Goal: Transaction & Acquisition: Purchase product/service

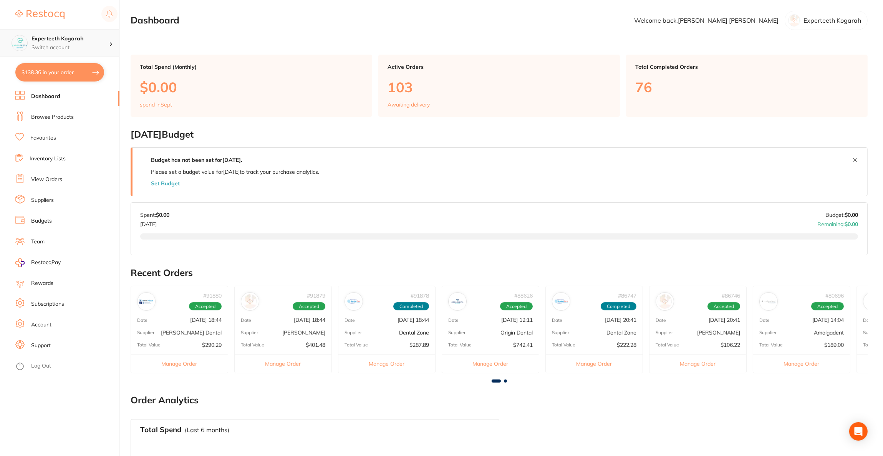
click at [75, 47] on p "Switch account" at bounding box center [71, 48] width 78 height 8
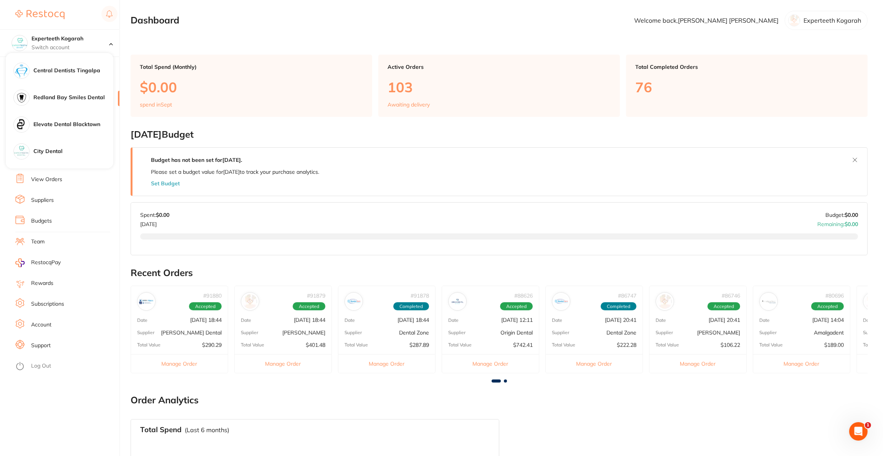
scroll to position [403, 0]
click at [63, 104] on div "City Dental" at bounding box center [60, 93] width 108 height 27
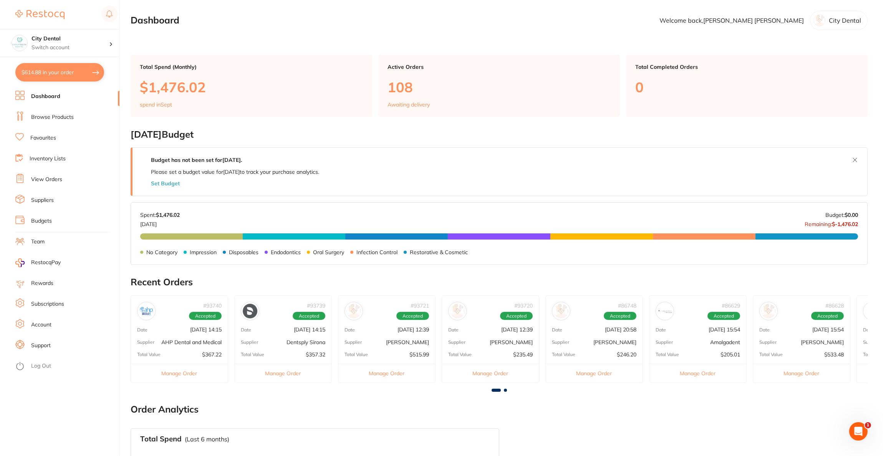
click at [71, 75] on button "$614.88 in your order" at bounding box center [59, 72] width 89 height 18
checkbox input "true"
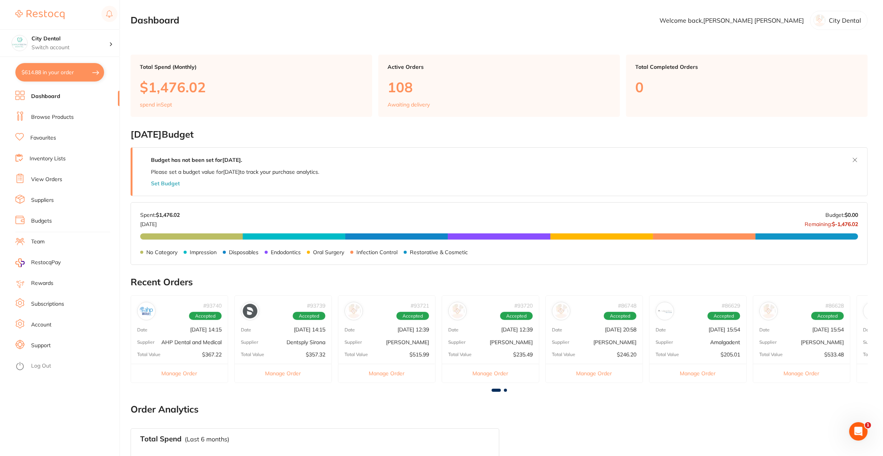
checkbox input "true"
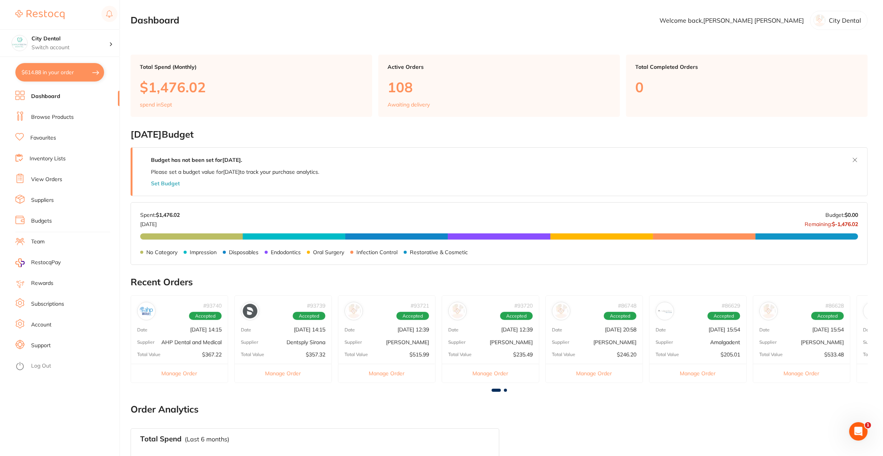
checkbox input "true"
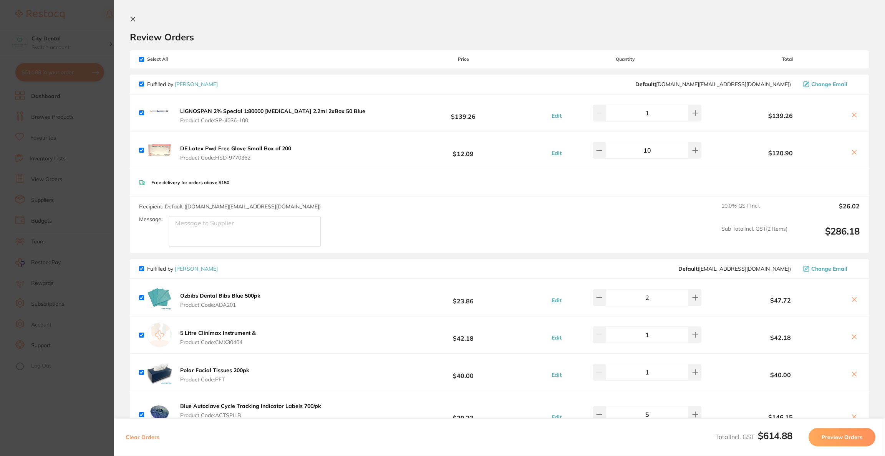
click at [852, 156] on button at bounding box center [854, 153] width 11 height 8
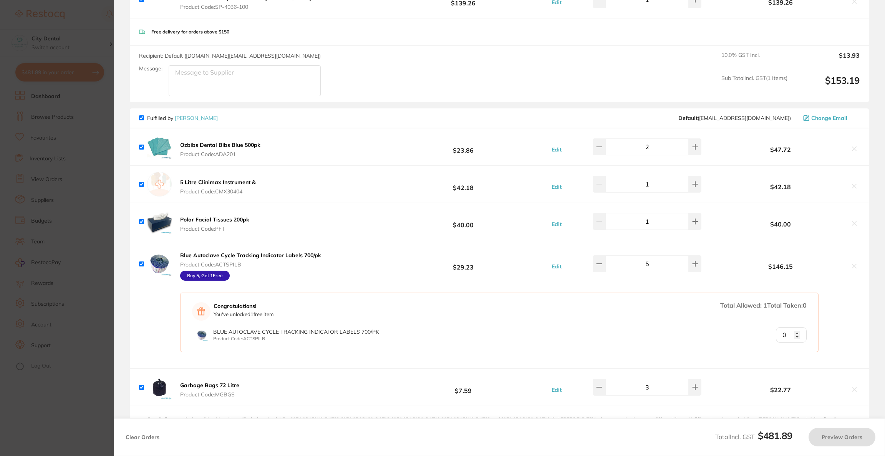
scroll to position [115, 0]
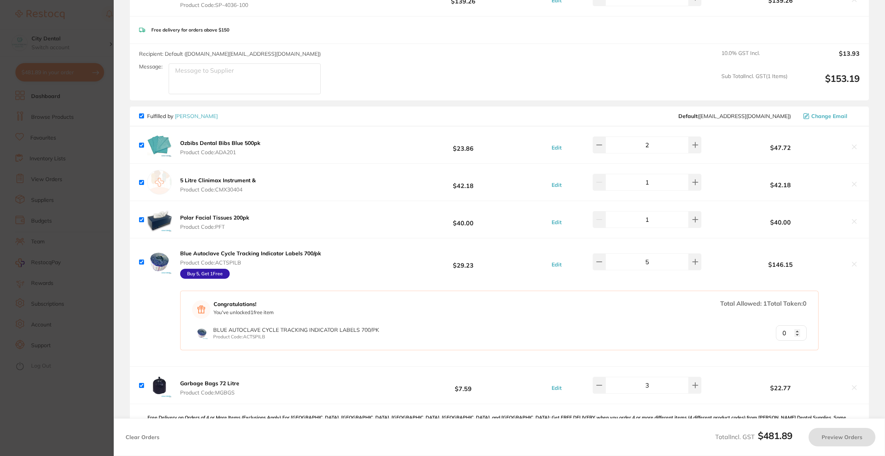
checkbox input "true"
click at [70, 209] on section "Update RRP Set your pre negotiated price for this item. Item Agreed RRP (excl. …" at bounding box center [442, 228] width 885 height 456
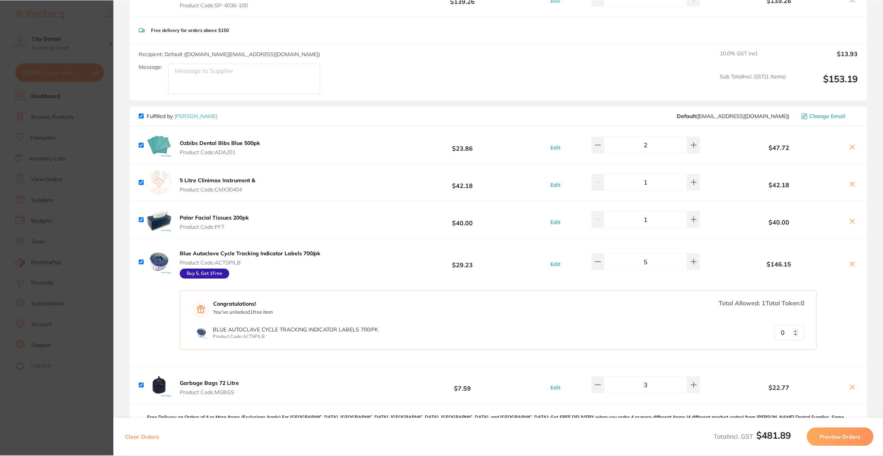
scroll to position [0, 0]
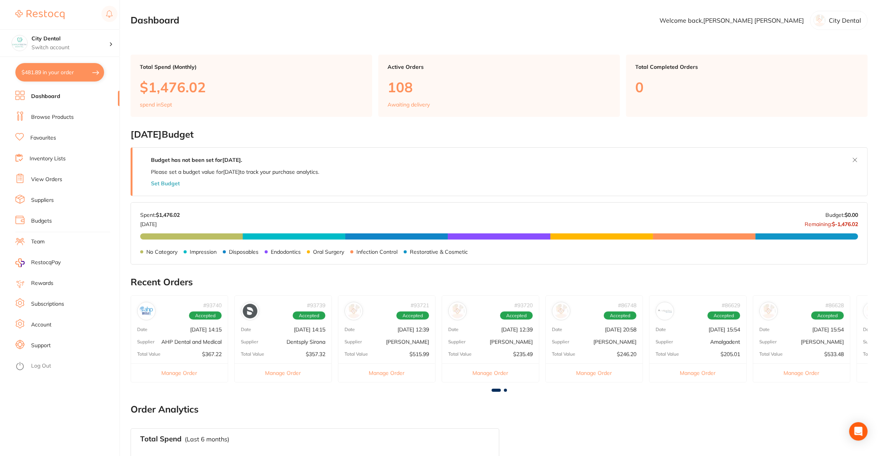
click at [47, 119] on link "Browse Products" at bounding box center [52, 117] width 43 height 8
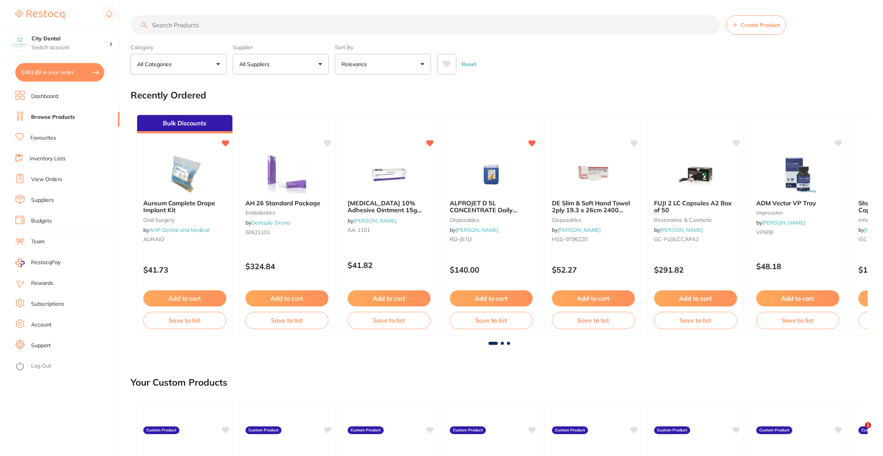
click at [236, 30] on input "search" at bounding box center [426, 24] width 590 height 19
click at [237, 28] on input "search" at bounding box center [426, 24] width 590 height 19
paste input "CT9884706"
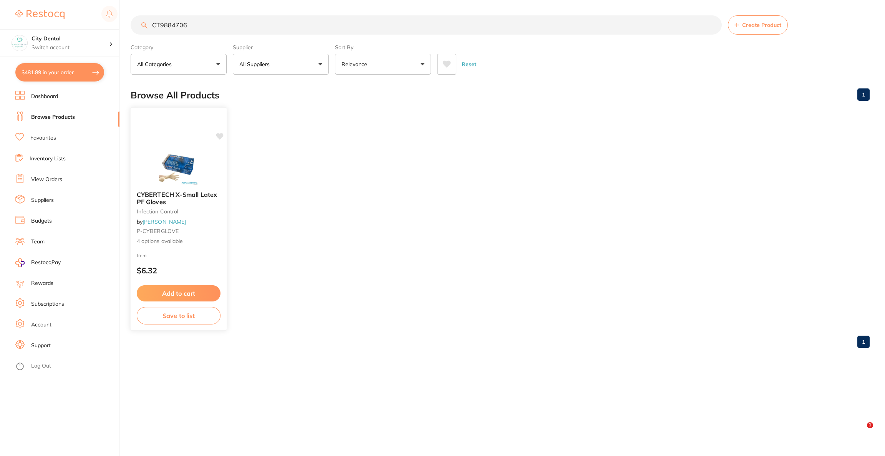
type input "CT9884706"
click at [198, 172] on img at bounding box center [178, 165] width 50 height 39
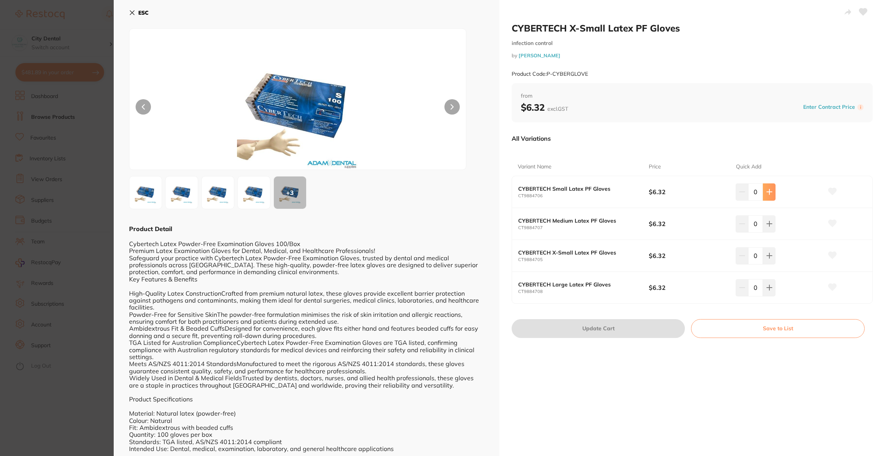
click at [769, 192] on icon at bounding box center [769, 192] width 6 height 6
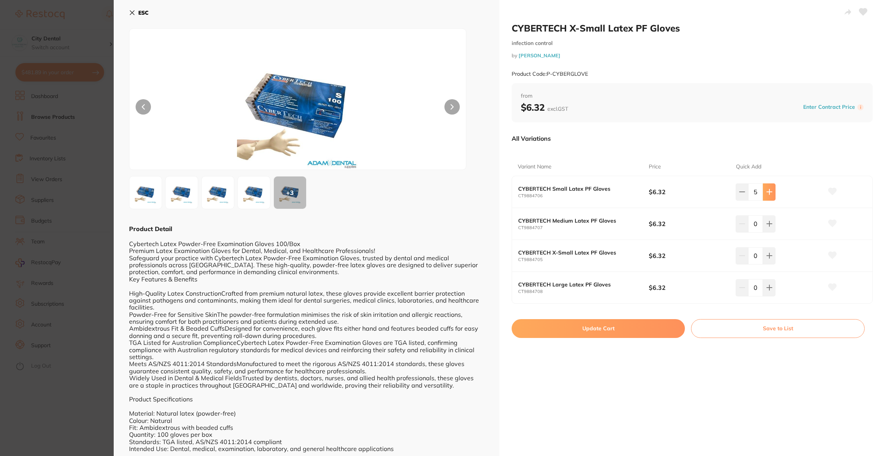
click at [769, 192] on icon at bounding box center [769, 192] width 6 height 6
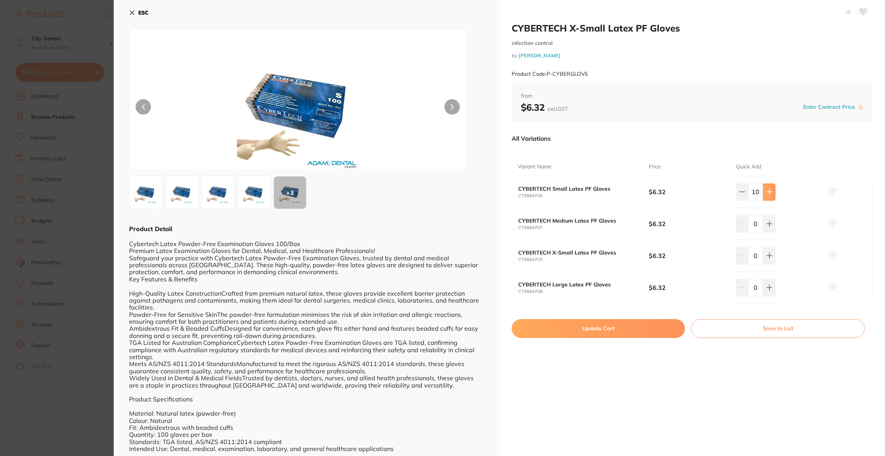
click at [769, 192] on icon at bounding box center [769, 192] width 6 height 6
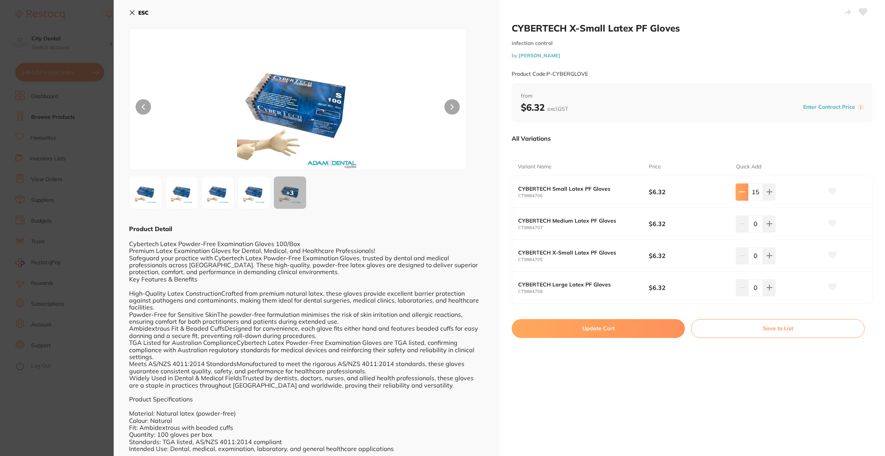
click at [743, 193] on icon at bounding box center [742, 192] width 6 height 6
click at [766, 192] on icon at bounding box center [769, 192] width 6 height 6
type input "15"
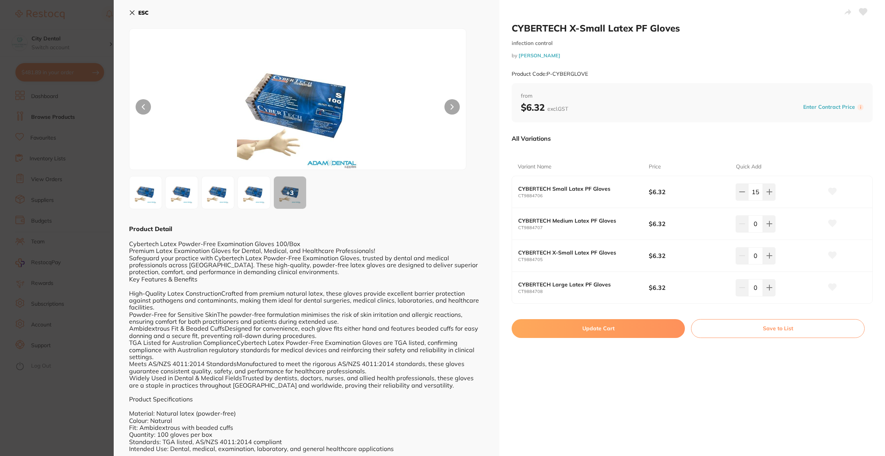
click at [642, 334] on button "Update Cart" at bounding box center [598, 328] width 173 height 18
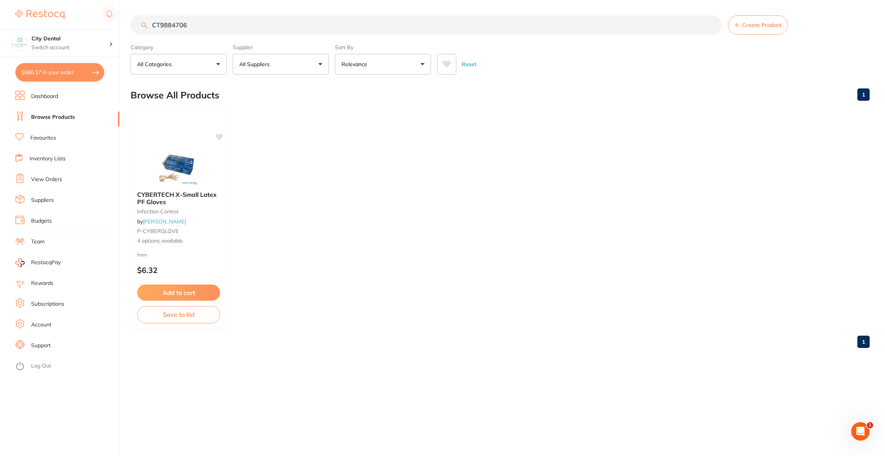
click at [59, 78] on button "$586.17 in your order" at bounding box center [59, 72] width 89 height 18
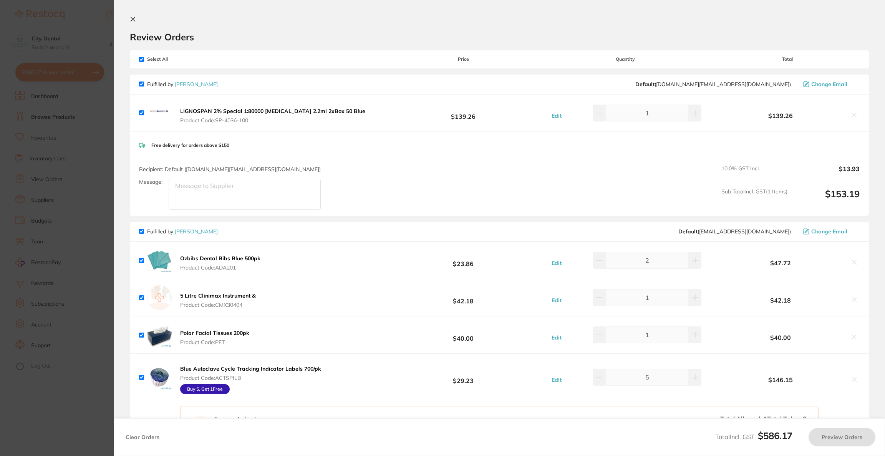
checkbox input "true"
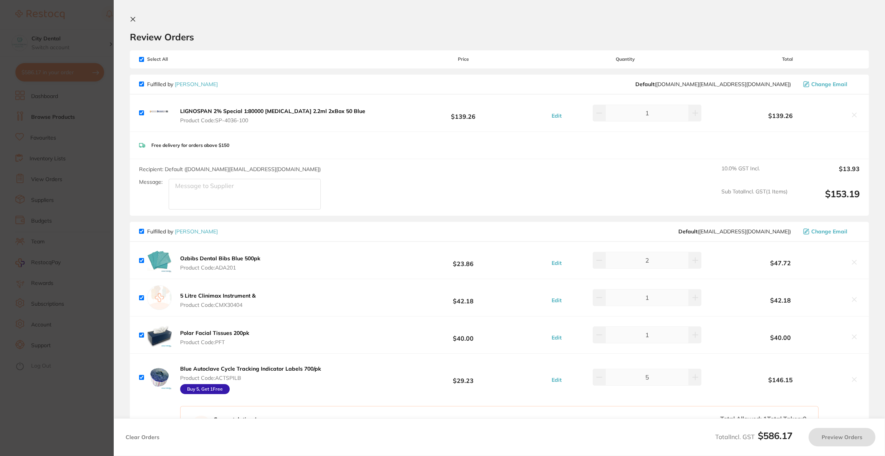
checkbox input "true"
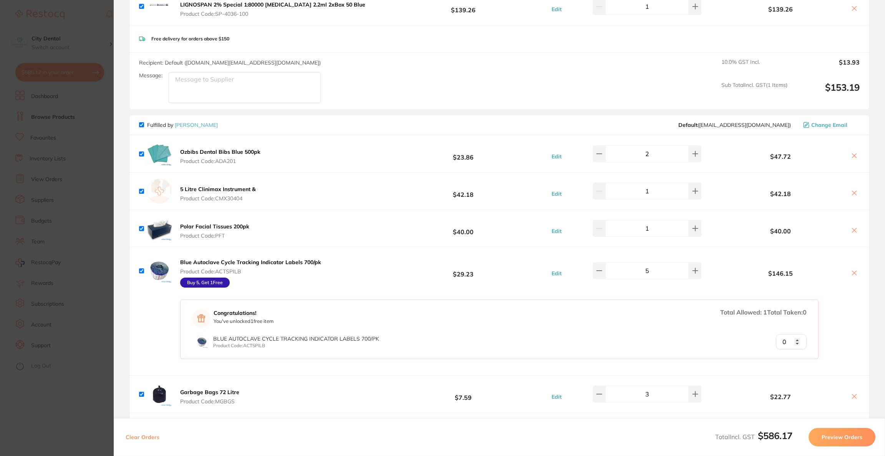
scroll to position [288, 0]
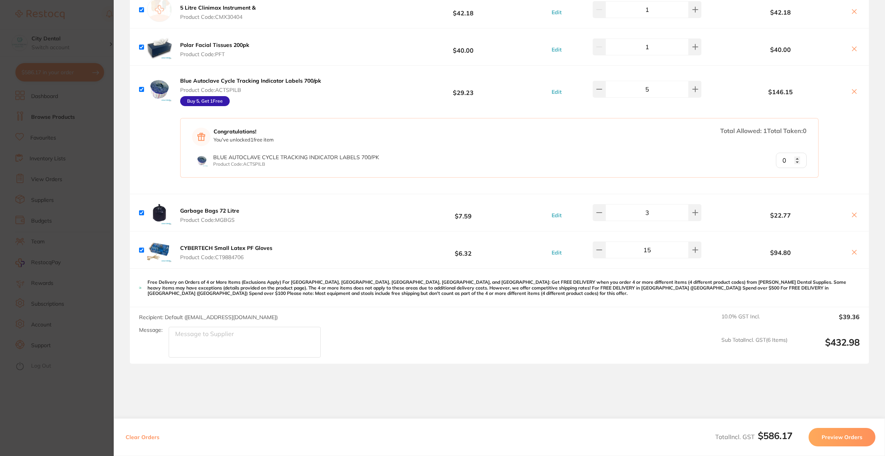
click at [59, 240] on section "Update RRP Set your pre negotiated price for this item. Item Agreed RRP (excl. …" at bounding box center [442, 228] width 885 height 456
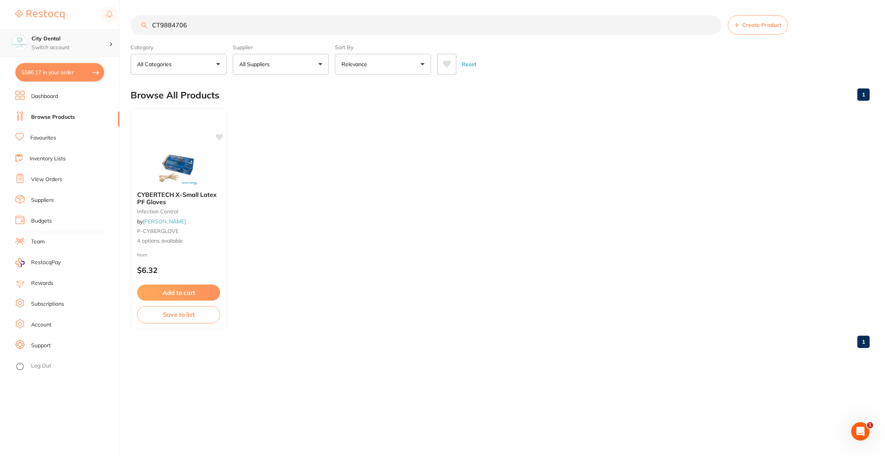
click at [103, 48] on p "Switch account" at bounding box center [71, 48] width 78 height 8
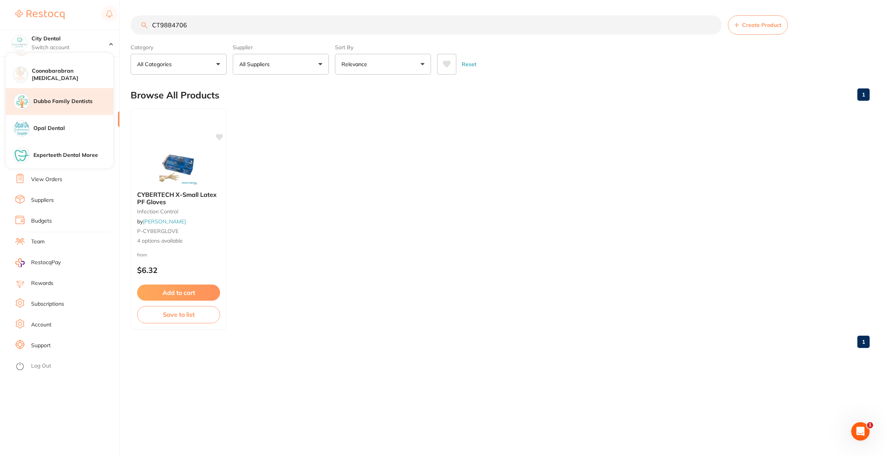
scroll to position [745, 0]
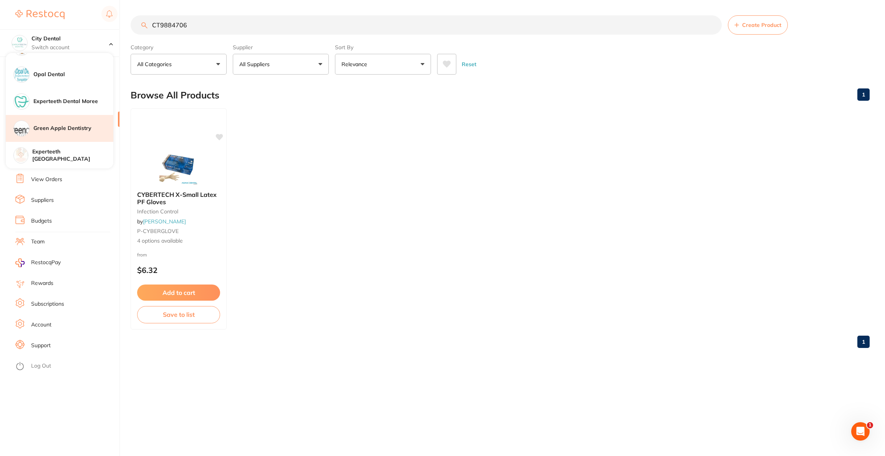
click at [51, 133] on div "Green Apple Dentistry" at bounding box center [60, 128] width 108 height 27
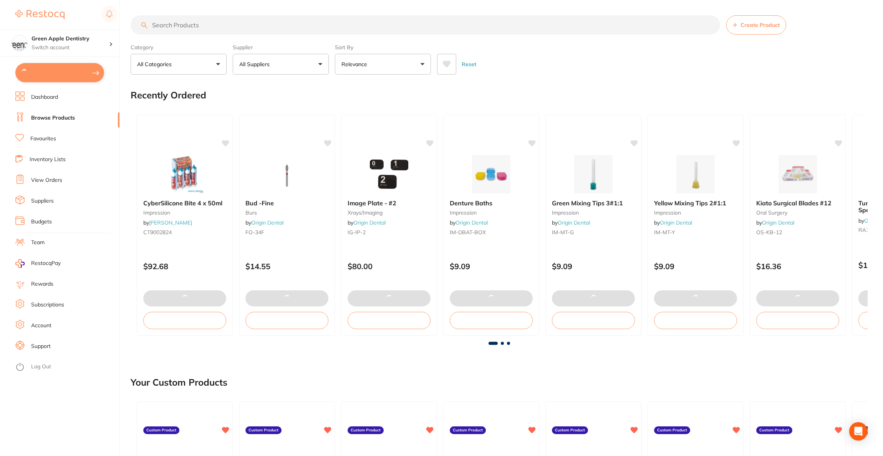
click at [52, 72] on button at bounding box center [59, 72] width 89 height 19
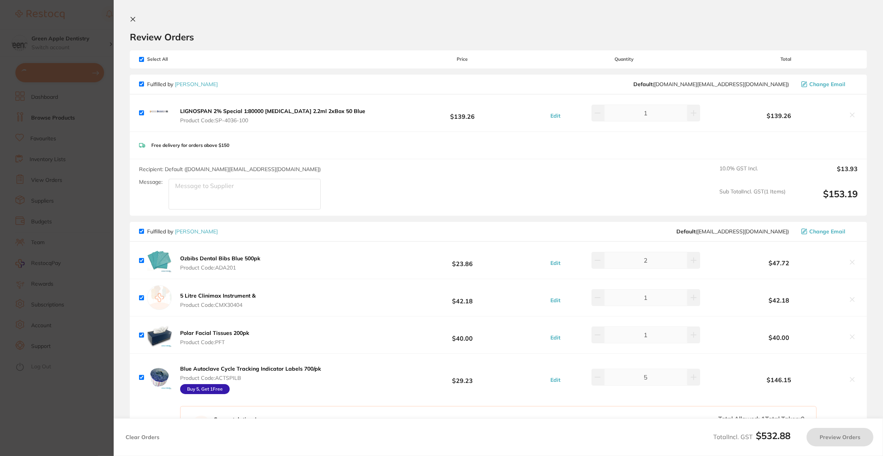
checkbox input "true"
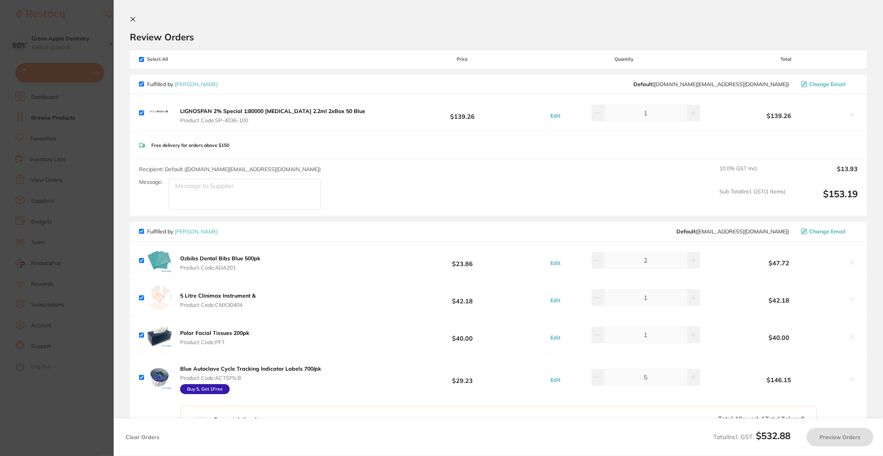
checkbox input "true"
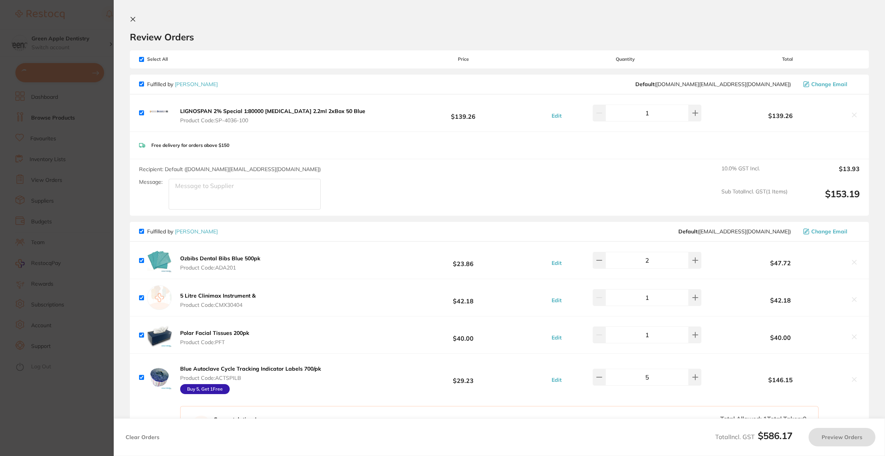
click at [98, 165] on section "Update RRP Set your pre negotiated price for this item. Item Agreed RRP (excl. …" at bounding box center [442, 228] width 885 height 456
checkbox input "true"
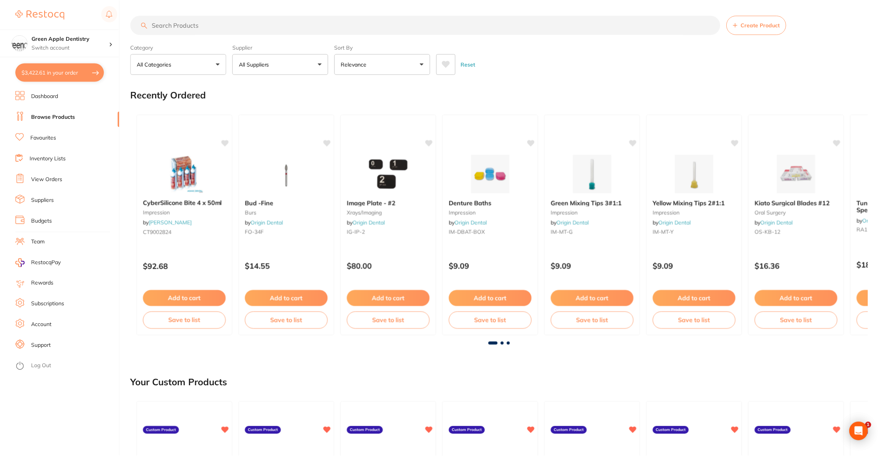
scroll to position [0, 0]
click at [72, 77] on button "$3,422.61 in your order" at bounding box center [59, 72] width 89 height 18
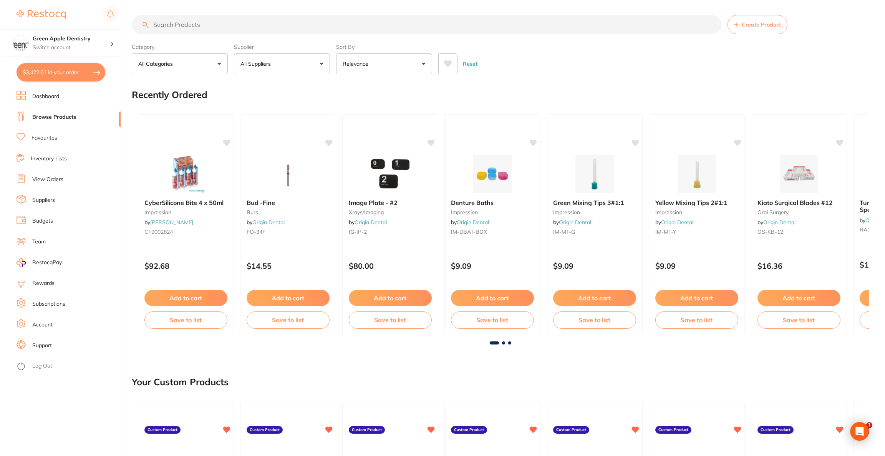
scroll to position [0, 0]
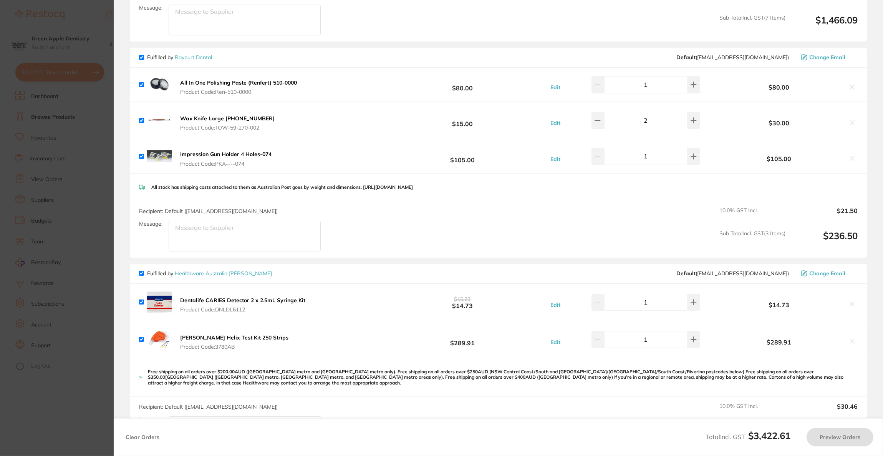
click at [73, 77] on section "Update RRP Set your pre negotiated price for this item. Item Agreed RRP (excl. …" at bounding box center [441, 228] width 883 height 456
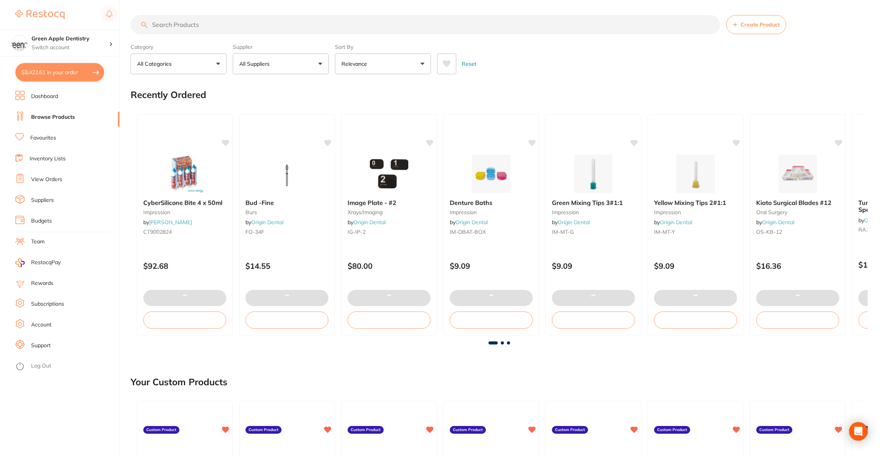
click at [73, 77] on button "$3,422.61 in your order" at bounding box center [59, 72] width 89 height 18
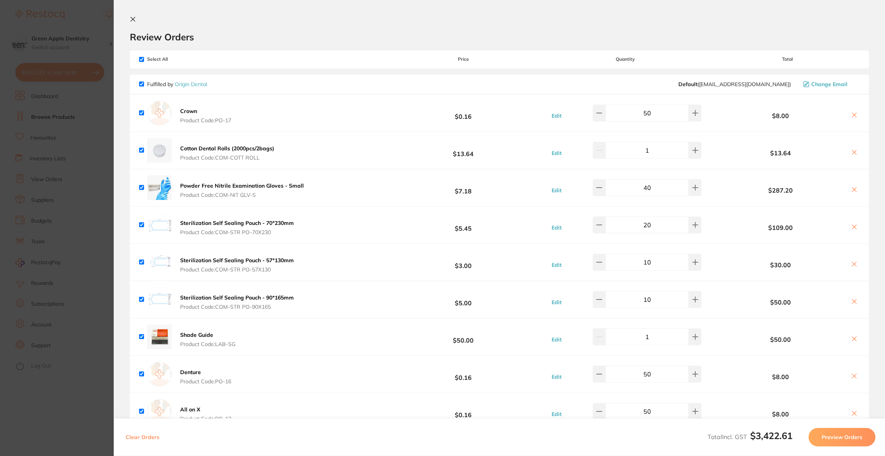
click at [856, 191] on button at bounding box center [854, 190] width 11 height 8
checkbox input "true"
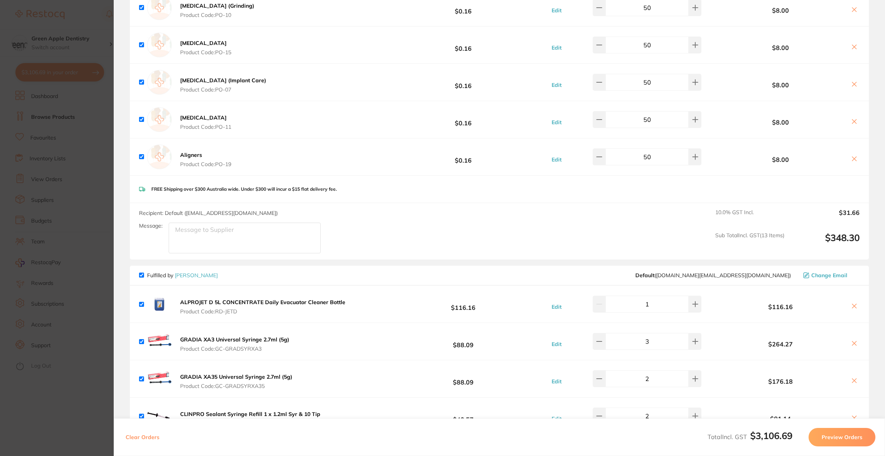
scroll to position [576, 0]
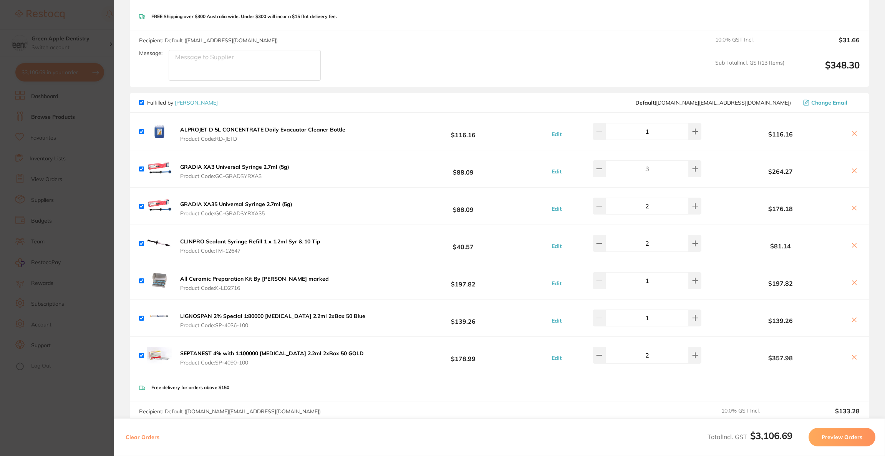
click at [41, 258] on section "Update RRP Set your pre negotiated price for this item. Item Agreed RRP (excl. …" at bounding box center [442, 228] width 885 height 456
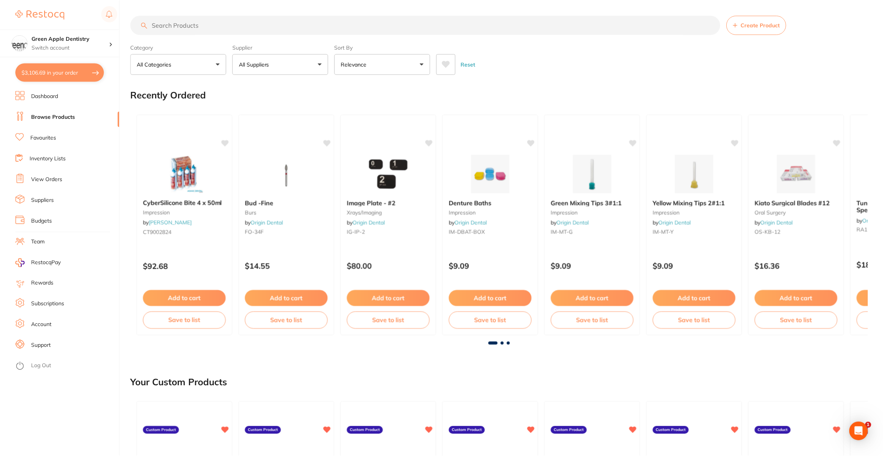
scroll to position [0, 0]
click at [195, 25] on input "search" at bounding box center [426, 24] width 590 height 19
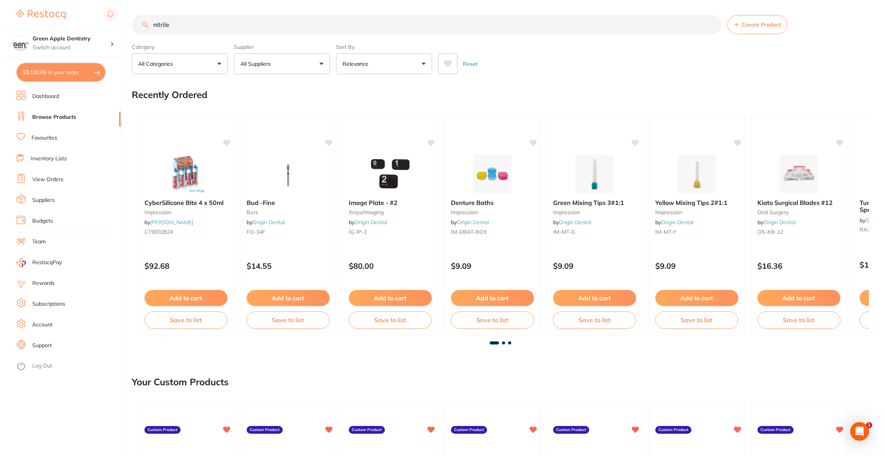
scroll to position [0, 0]
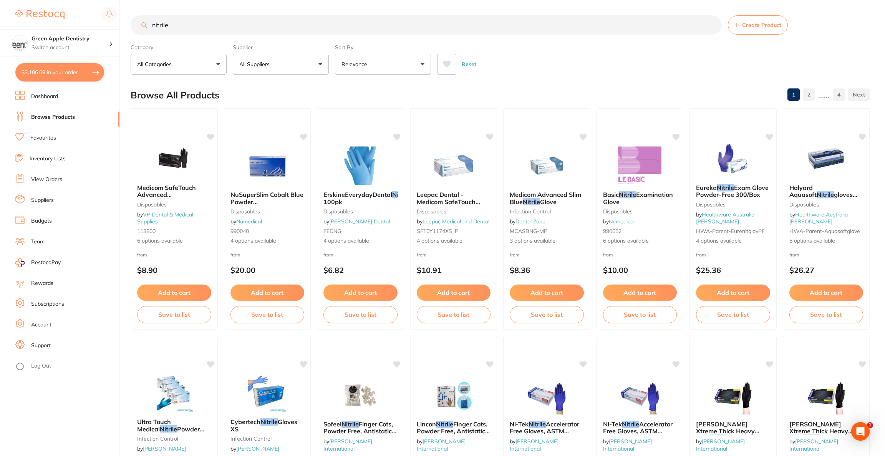
type input "nitrile"
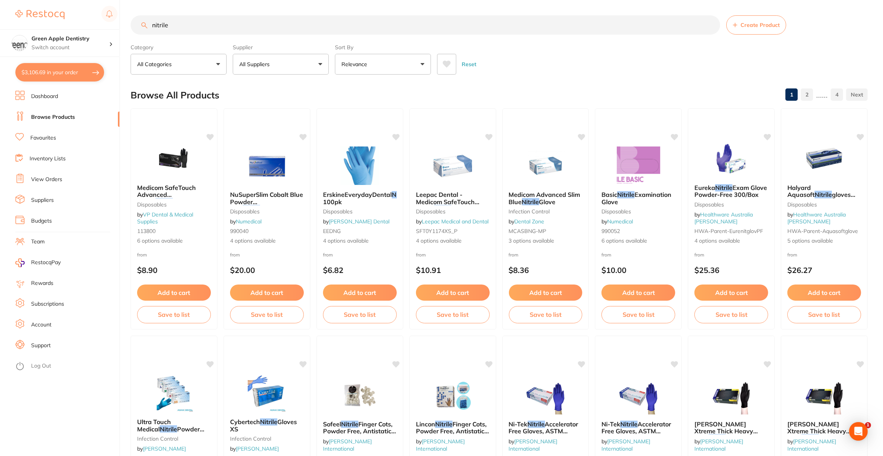
click at [271, 64] on p "All Suppliers" at bounding box center [255, 64] width 33 height 8
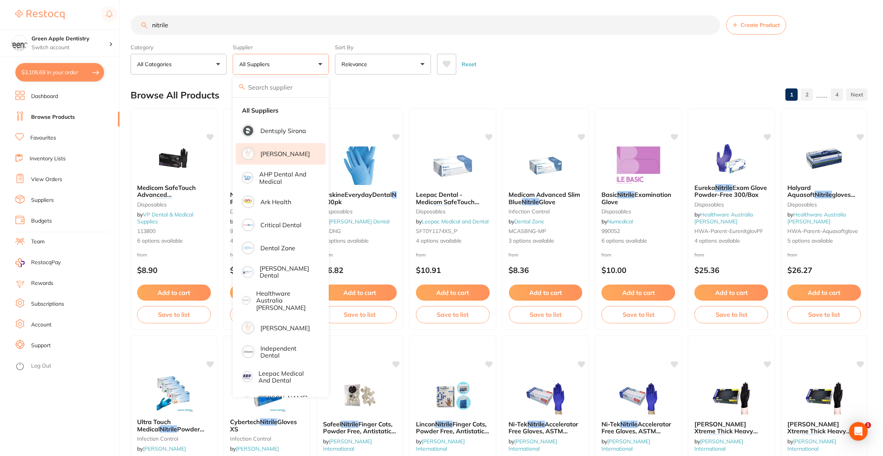
click at [282, 151] on p "[PERSON_NAME]" at bounding box center [285, 153] width 50 height 7
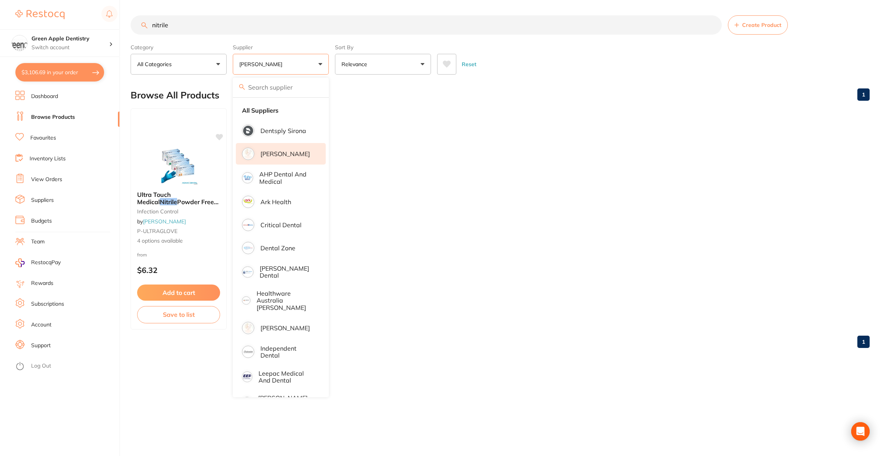
click at [541, 121] on ul "Ultra Touch Medical Nitrile Powder Free Gloves 100/box infection control by [PE…" at bounding box center [500, 218] width 739 height 221
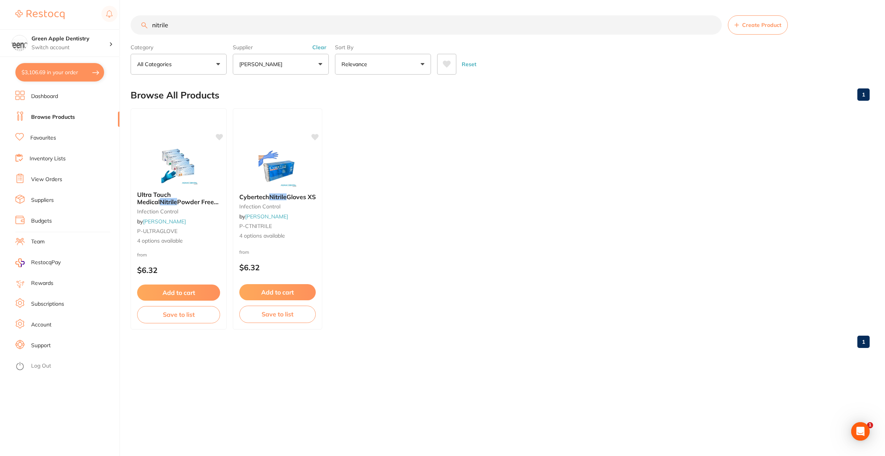
click at [45, 76] on button "$3,106.69 in your order" at bounding box center [59, 72] width 89 height 18
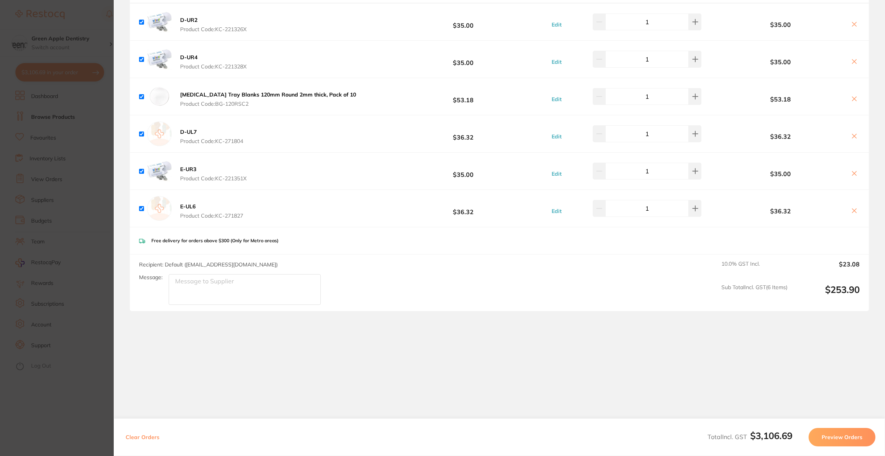
scroll to position [1934, 0]
click at [80, 187] on section "Update RRP Set your pre negotiated price for this item. Item Agreed RRP (excl. …" at bounding box center [442, 228] width 885 height 456
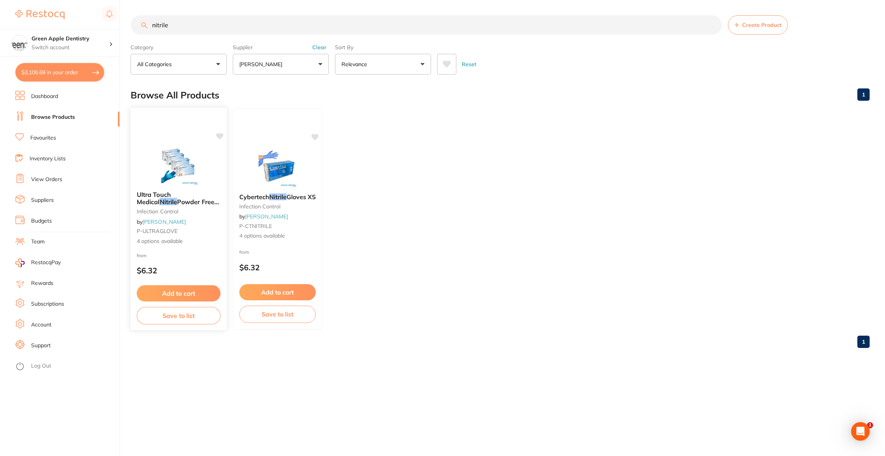
click at [206, 124] on div at bounding box center [179, 116] width 96 height 17
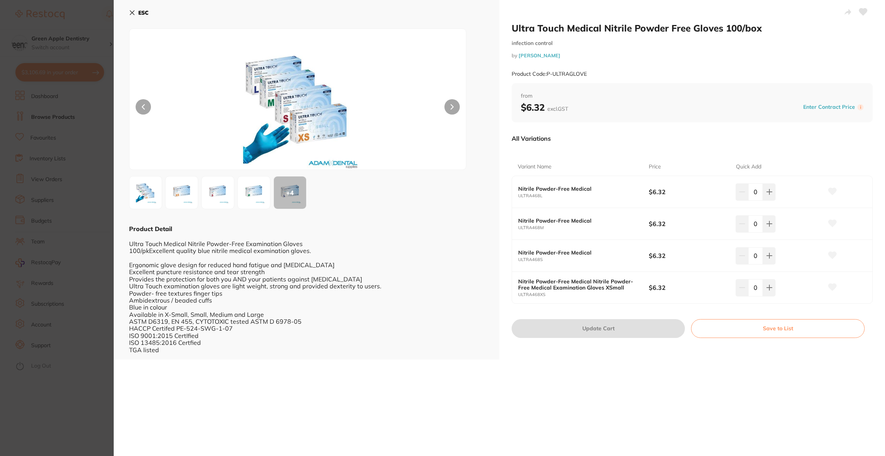
click at [56, 230] on section "Ultra Touch Medical Nitrile Powder Free Gloves 100/box infection control by [PE…" at bounding box center [442, 228] width 885 height 456
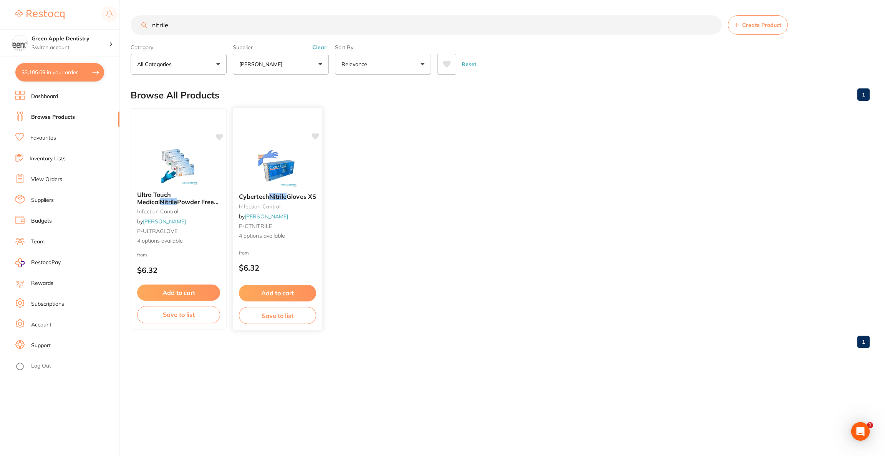
click at [270, 171] on img at bounding box center [277, 167] width 50 height 39
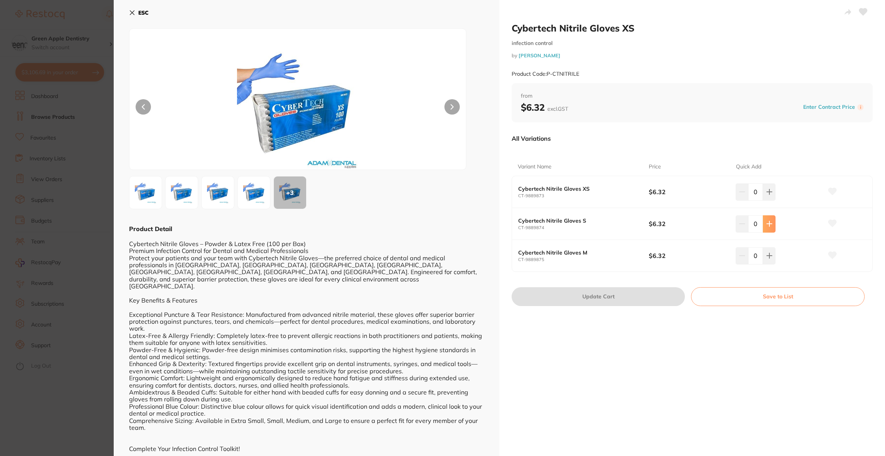
click at [771, 227] on button at bounding box center [769, 223] width 13 height 17
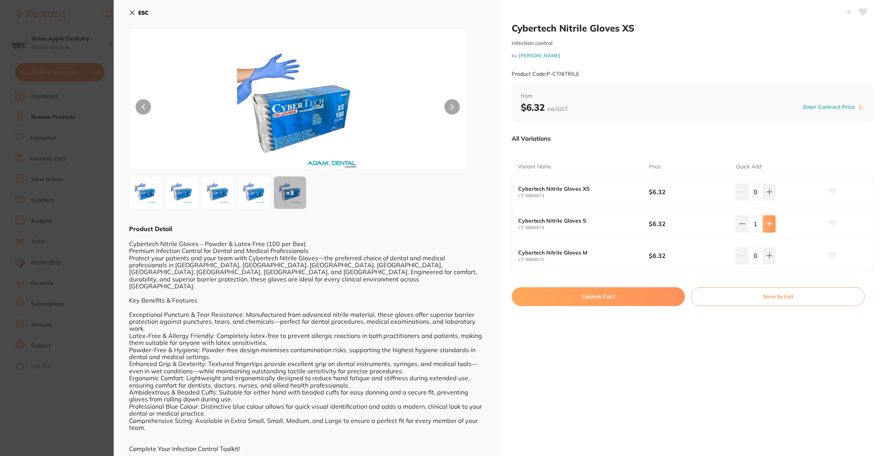
click at [771, 227] on button at bounding box center [769, 223] width 13 height 17
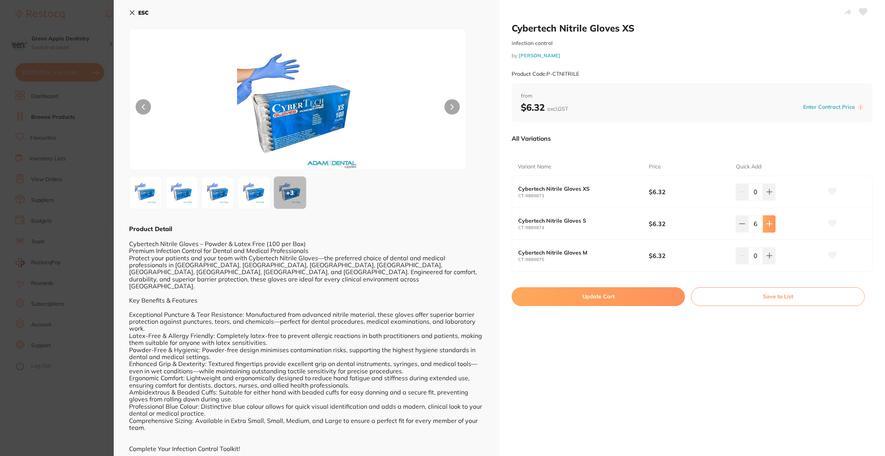
click at [771, 227] on button at bounding box center [769, 223] width 13 height 17
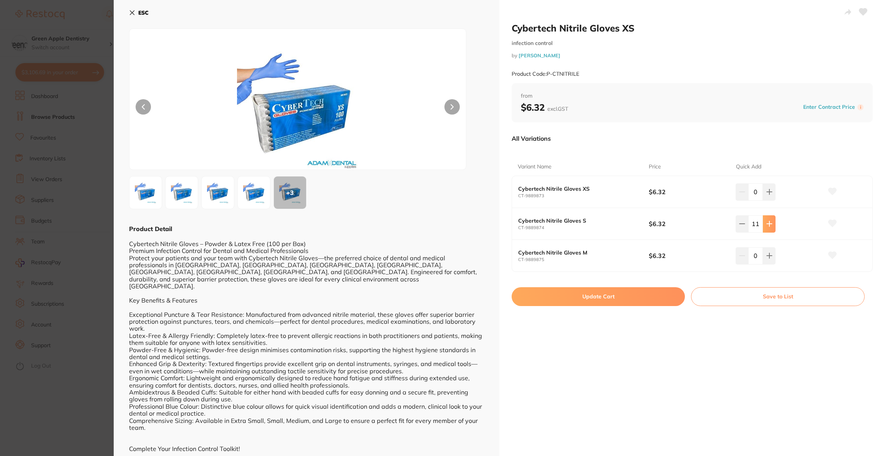
click at [771, 227] on button at bounding box center [769, 223] width 13 height 17
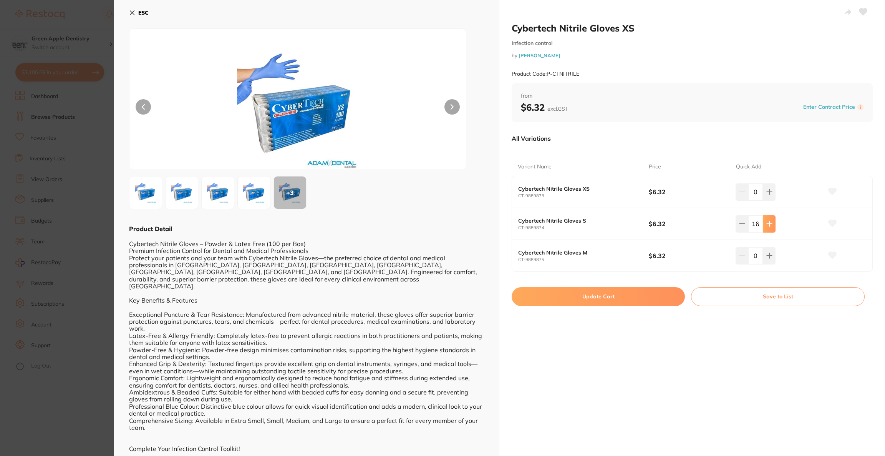
click at [771, 227] on button at bounding box center [769, 223] width 13 height 17
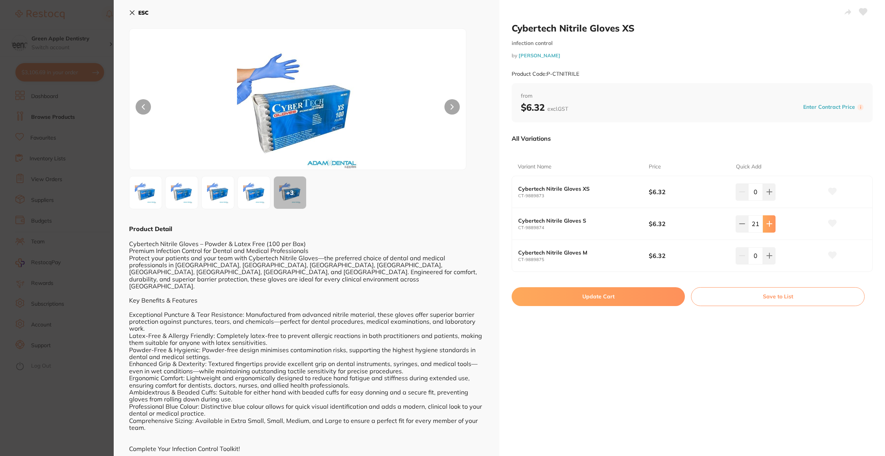
click at [771, 227] on button at bounding box center [769, 223] width 13 height 17
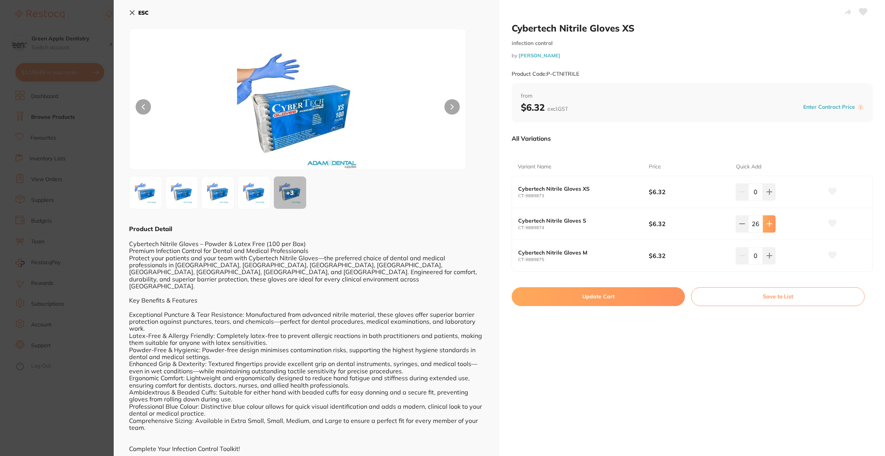
click at [771, 227] on button at bounding box center [769, 223] width 13 height 17
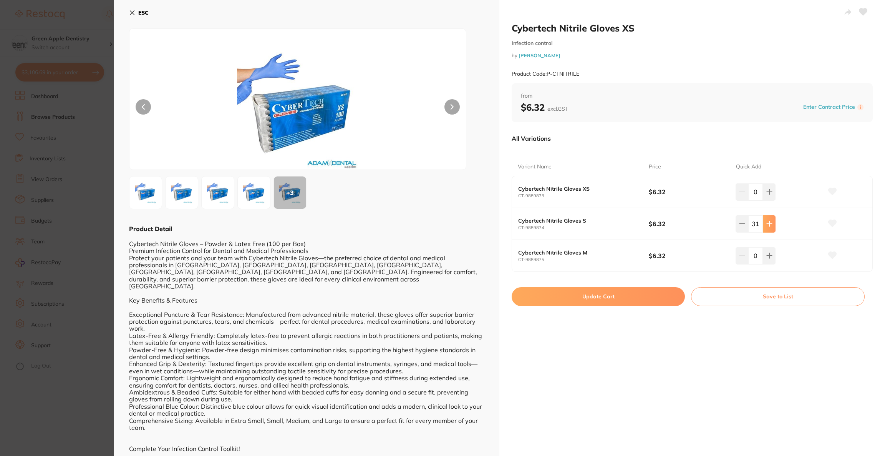
click at [771, 227] on button at bounding box center [769, 223] width 13 height 17
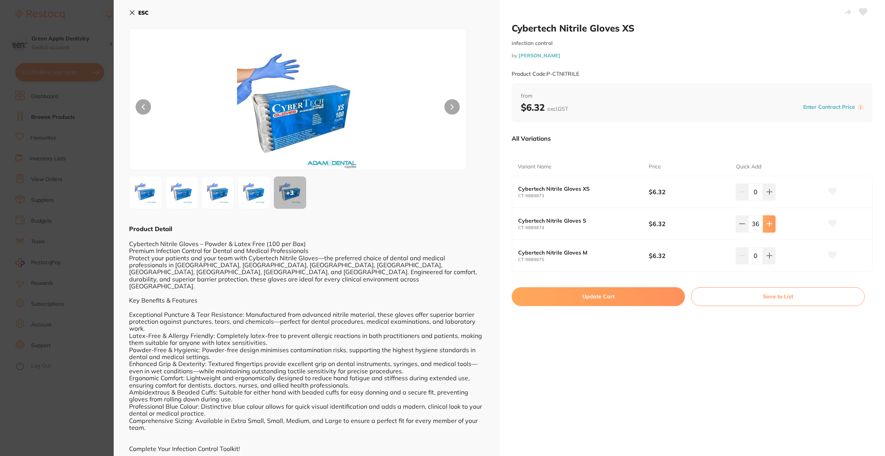
click at [771, 227] on button at bounding box center [769, 223] width 13 height 17
type input "40"
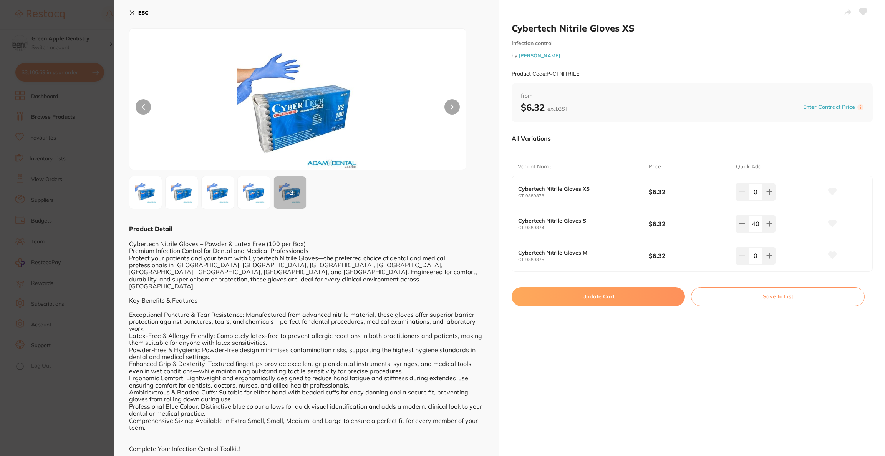
click at [606, 297] on button "Update Cart" at bounding box center [598, 296] width 173 height 18
checkbox input "false"
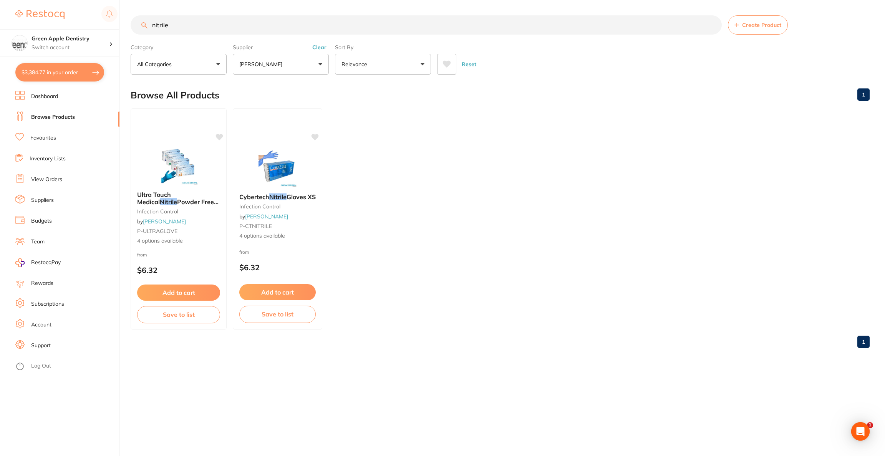
scroll to position [1972, 0]
click at [52, 78] on button "$3,384.77 in your order" at bounding box center [59, 72] width 89 height 18
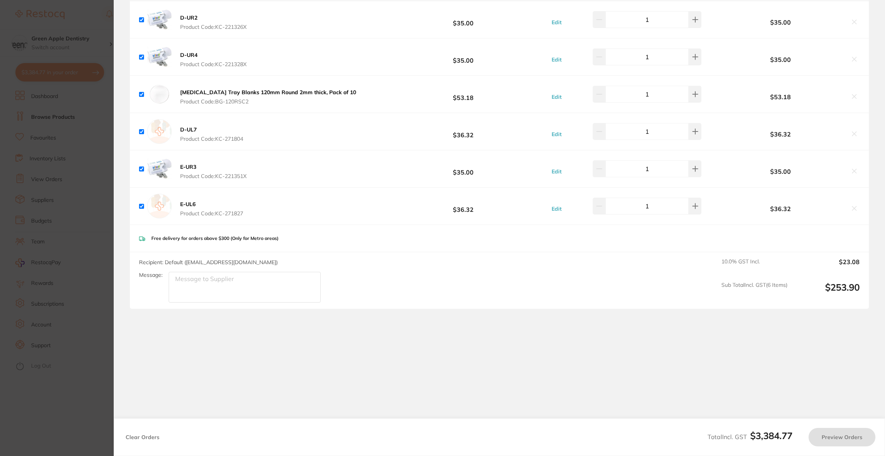
checkbox input "true"
checkbox input "false"
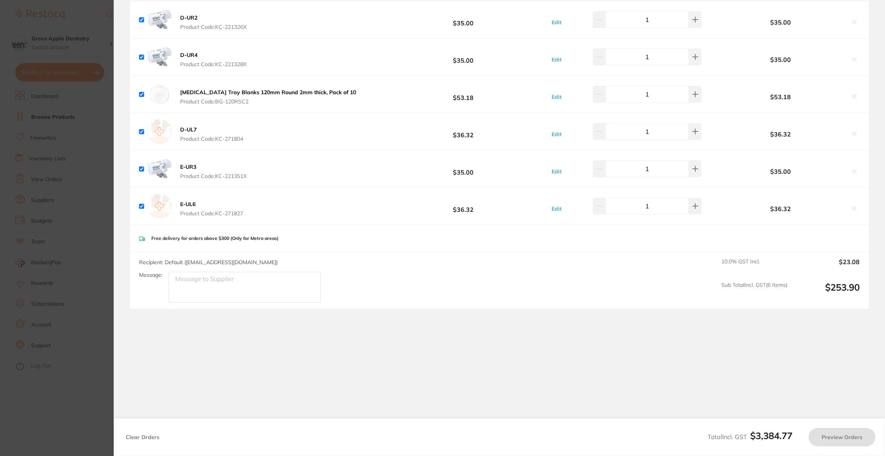
checkbox input "true"
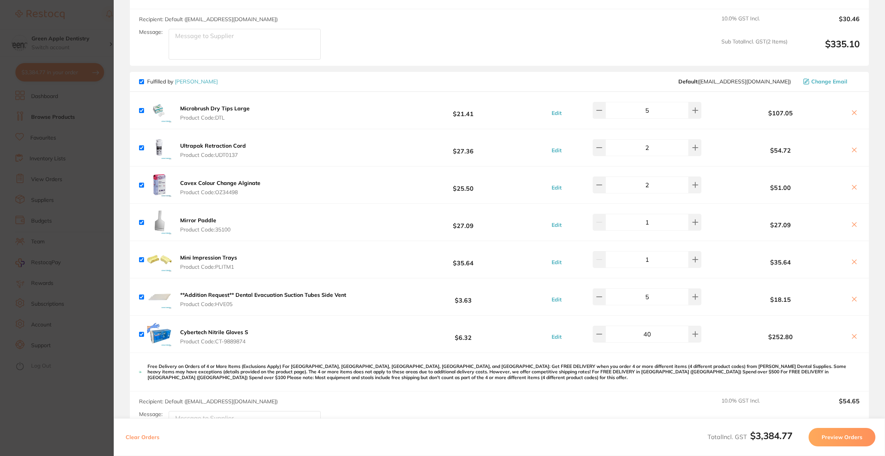
scroll to position [1383, 0]
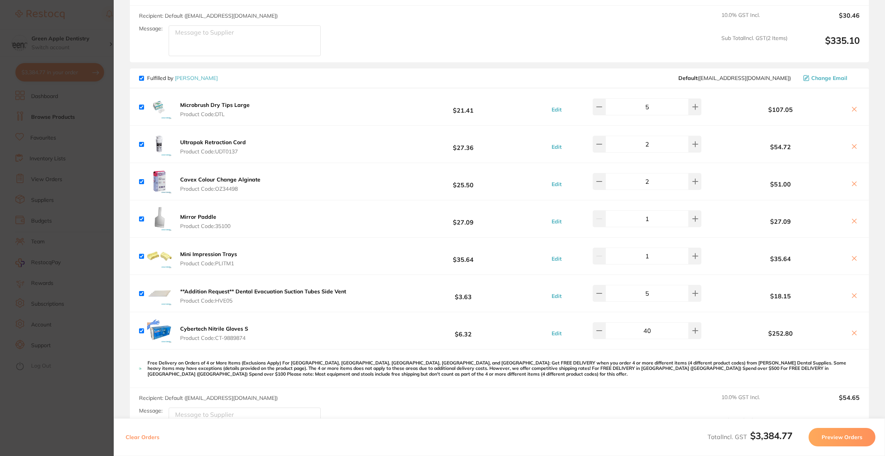
click at [854, 292] on icon at bounding box center [854, 295] width 6 height 6
checkbox input "false"
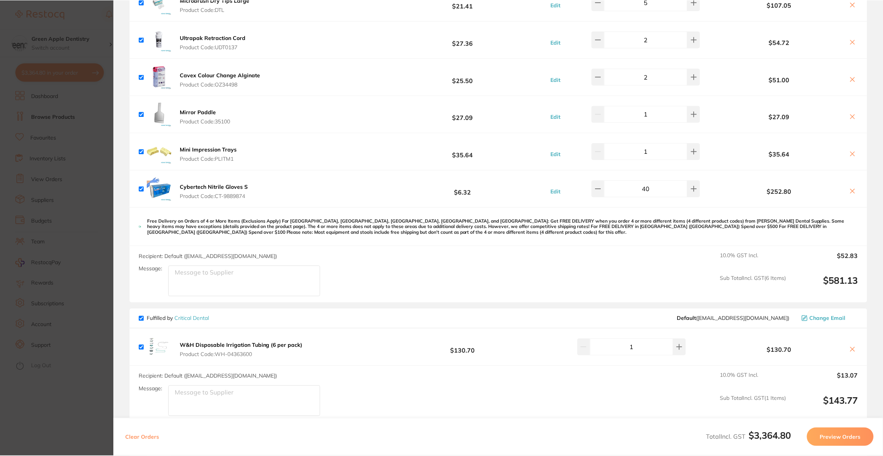
scroll to position [1614, 0]
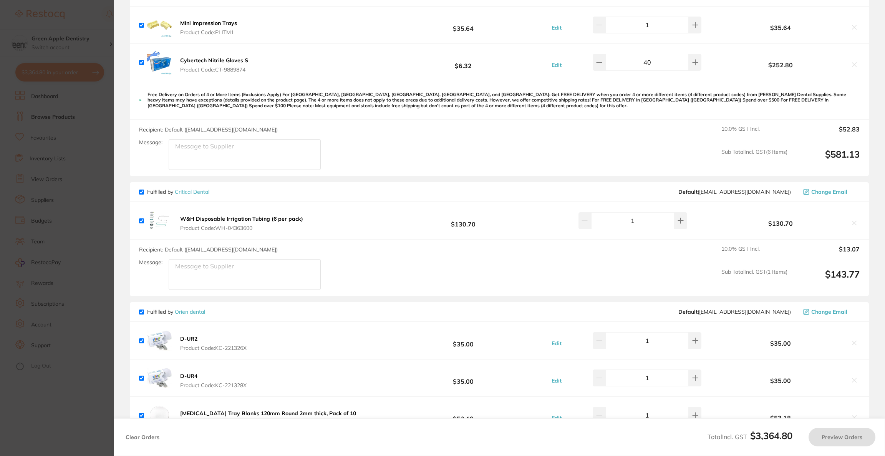
click at [15, 222] on section "Update RRP Set your pre negotiated price for this item. Item Agreed RRP (excl. …" at bounding box center [442, 228] width 885 height 456
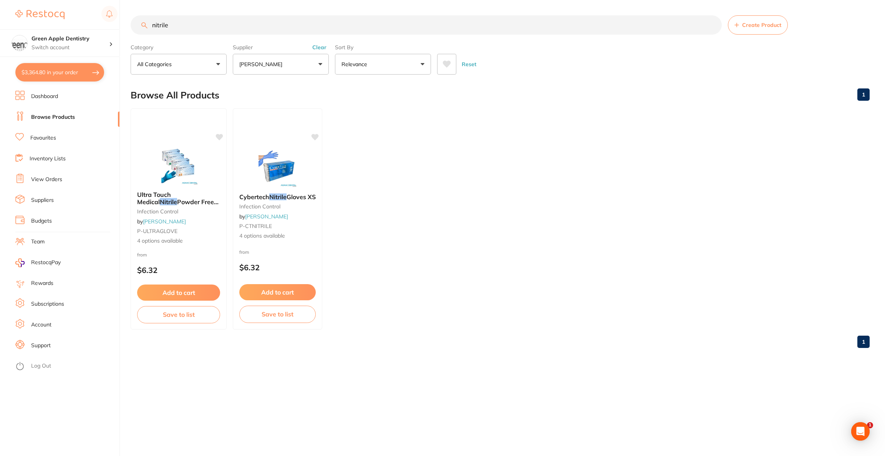
drag, startPoint x: 186, startPoint y: 27, endPoint x: 148, endPoint y: 29, distance: 37.7
click at [148, 29] on input "nitrile" at bounding box center [426, 24] width 591 height 19
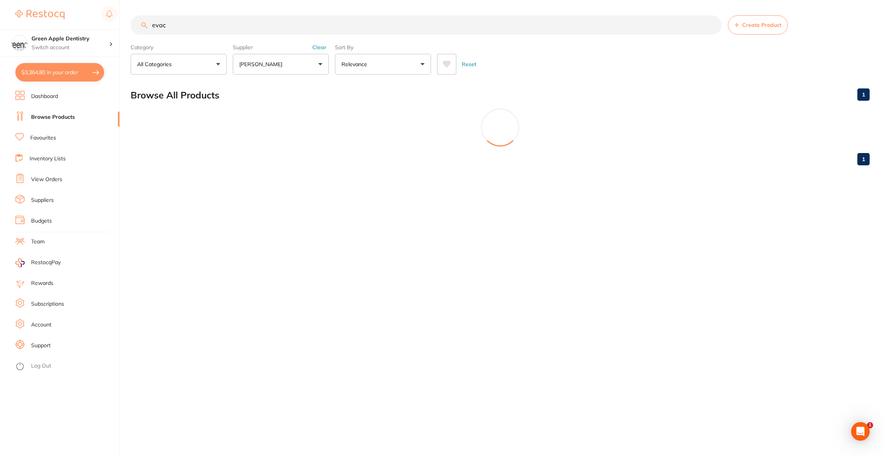
type input "evac"
click at [299, 62] on button "[PERSON_NAME]" at bounding box center [281, 64] width 96 height 21
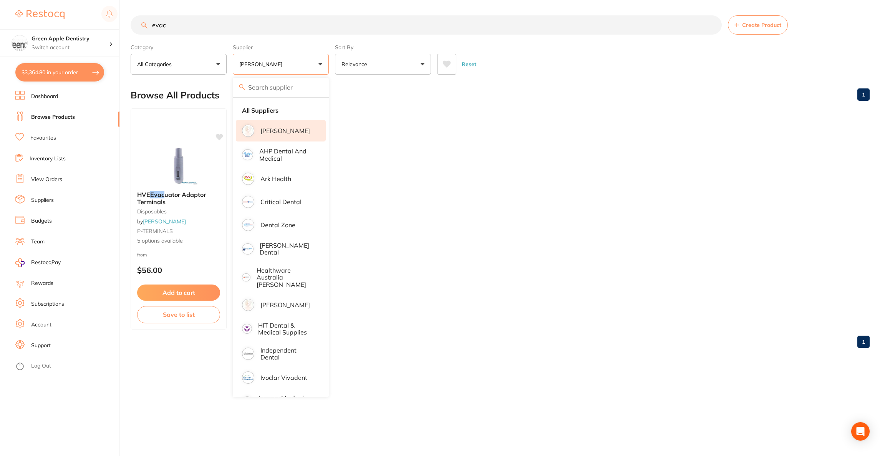
click at [296, 128] on p "[PERSON_NAME]" at bounding box center [285, 130] width 50 height 7
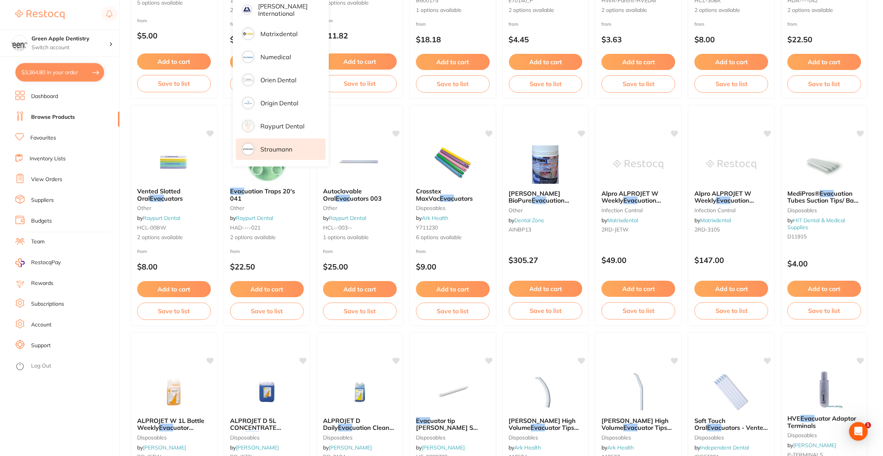
scroll to position [204, 0]
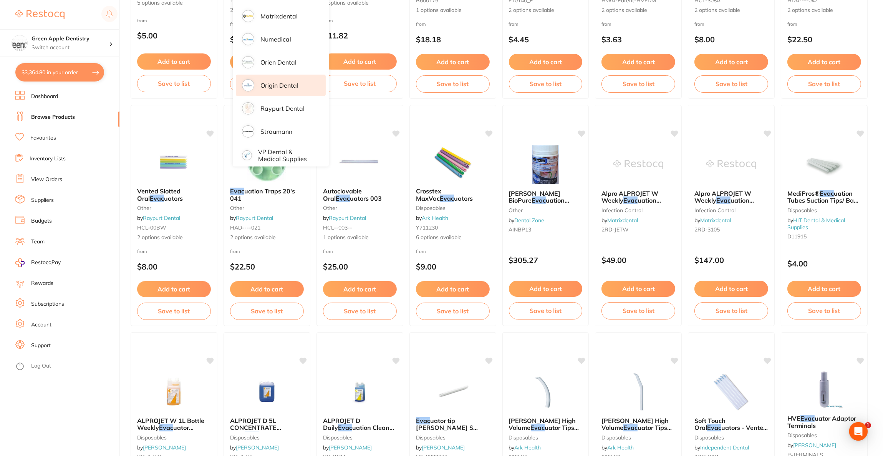
click at [275, 82] on p "Origin Dental" at bounding box center [279, 85] width 38 height 7
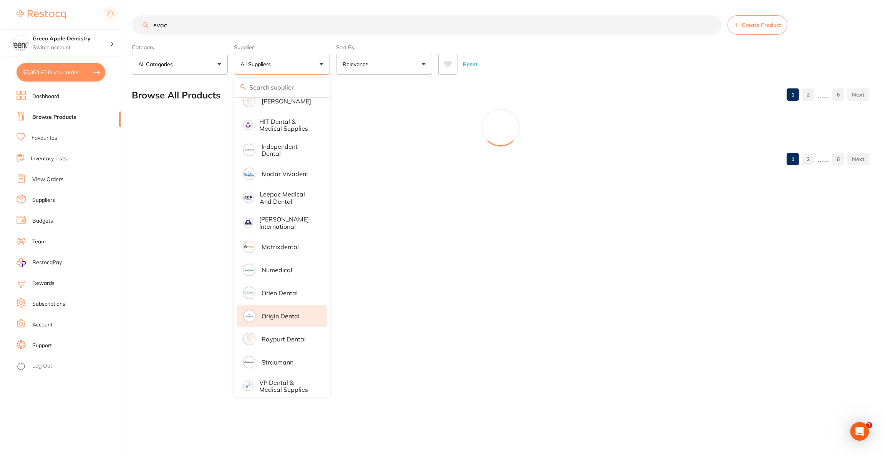
scroll to position [0, 0]
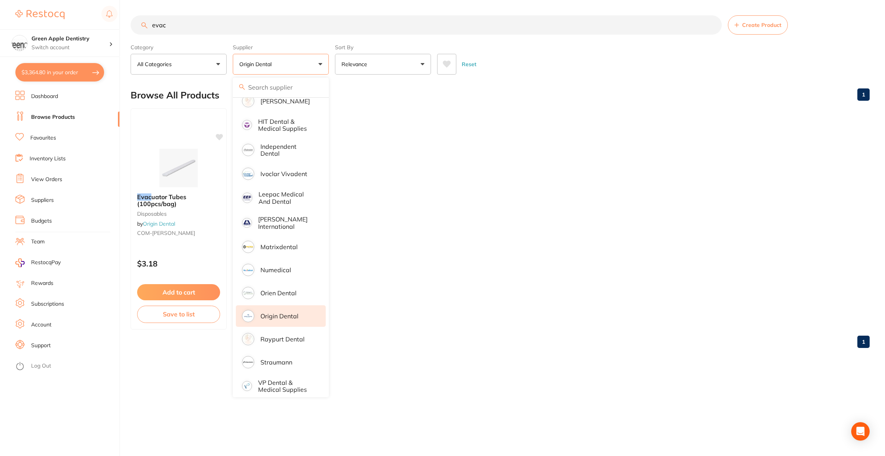
drag, startPoint x: 517, startPoint y: 131, endPoint x: 502, endPoint y: 135, distance: 15.1
click at [517, 132] on ul "Evac uator Tubes (100pcs/bag) disposables by Origin Dental COM-EVACU TIP $3.18 …" at bounding box center [500, 218] width 739 height 221
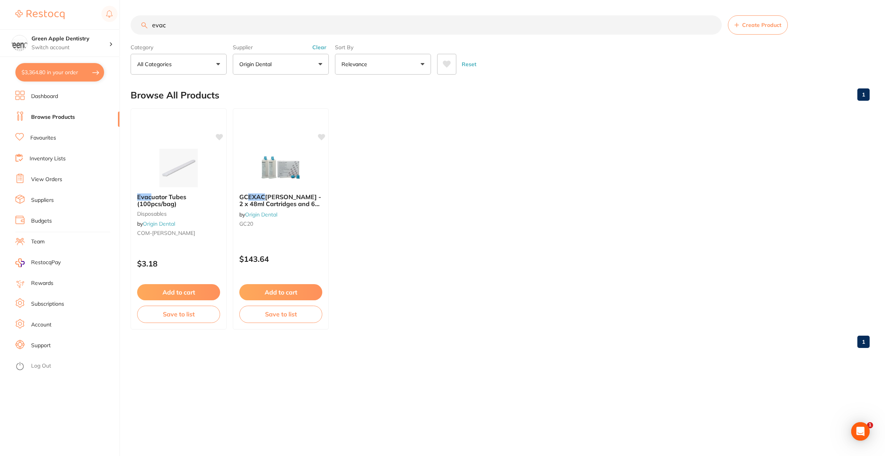
click at [190, 156] on img at bounding box center [179, 168] width 50 height 38
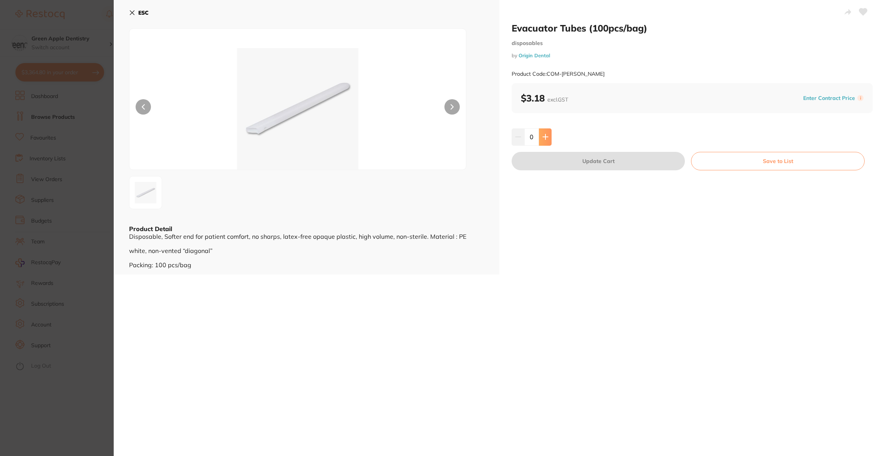
click at [542, 136] on icon at bounding box center [545, 137] width 6 height 6
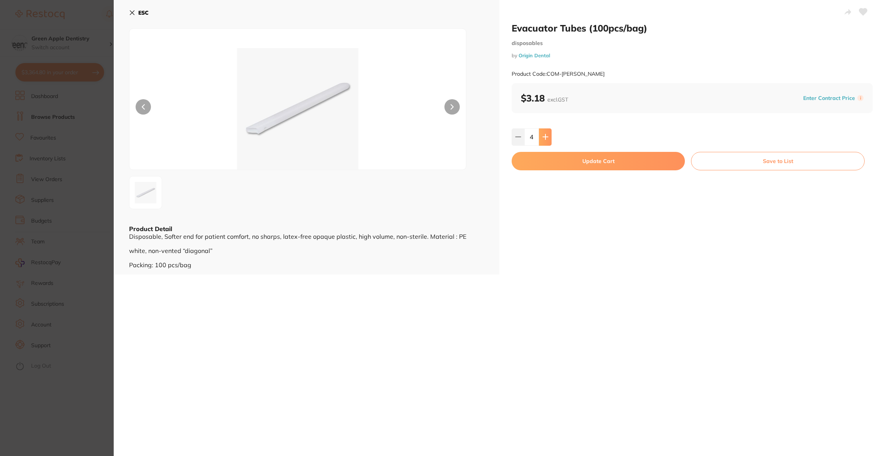
type input "5"
click at [542, 156] on button "Update Cart" at bounding box center [598, 161] width 173 height 18
checkbox input "true"
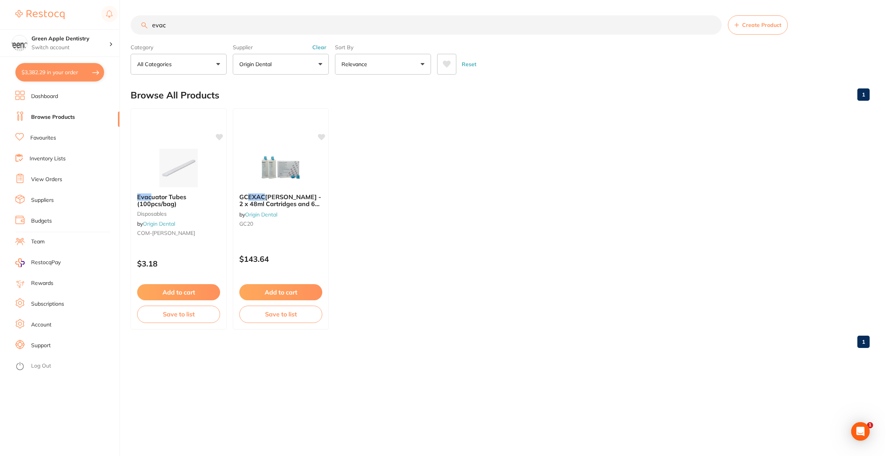
scroll to position [1651, 0]
click at [76, 76] on button "$3,382.29 in your order" at bounding box center [59, 72] width 89 height 18
checkbox input "true"
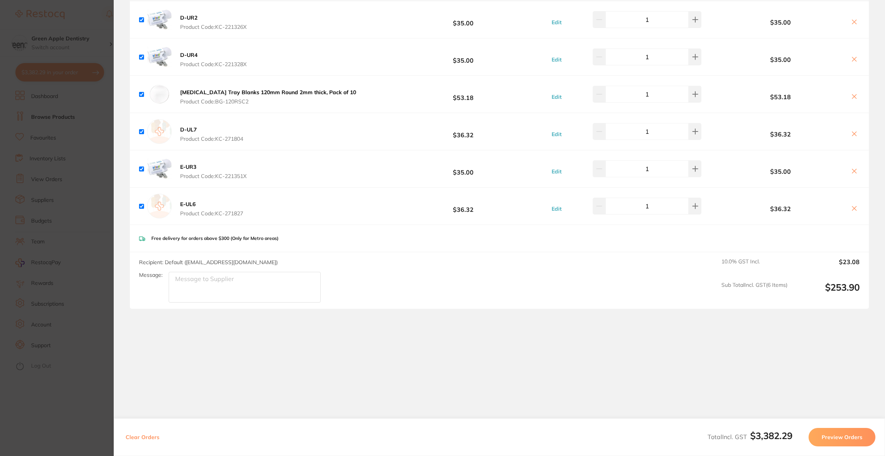
scroll to position [1799, 0]
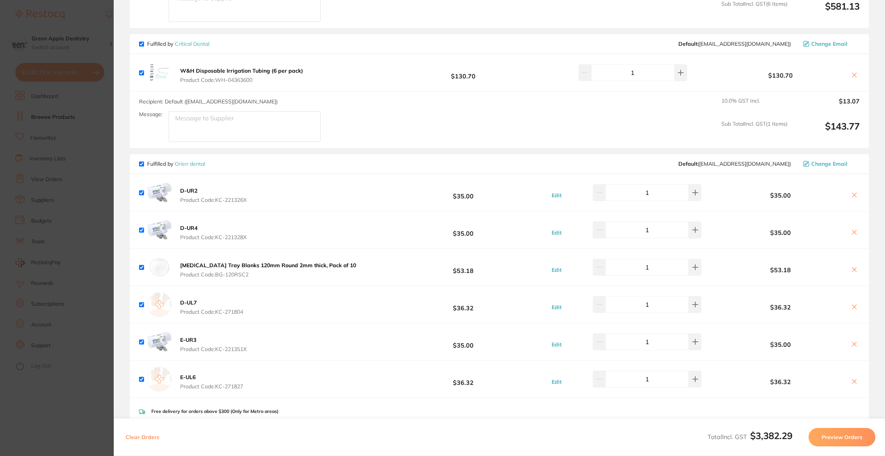
click at [820, 161] on span "Change Email" at bounding box center [829, 164] width 36 height 6
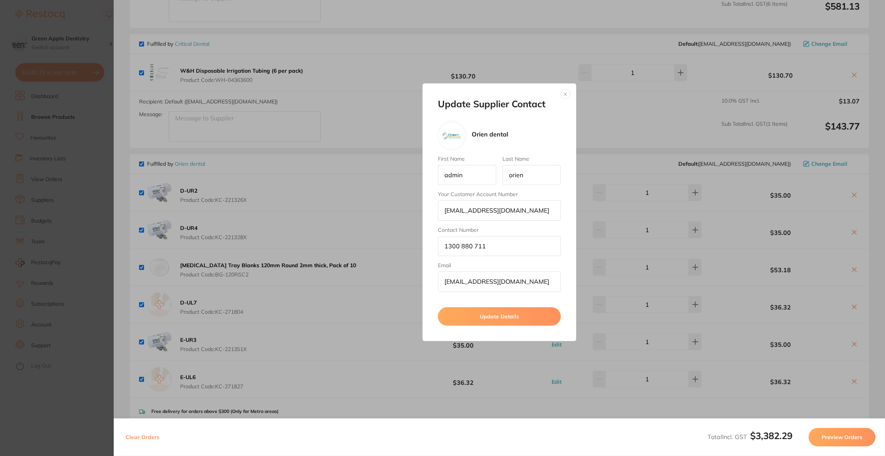
click at [566, 92] on button "button" at bounding box center [565, 94] width 9 height 9
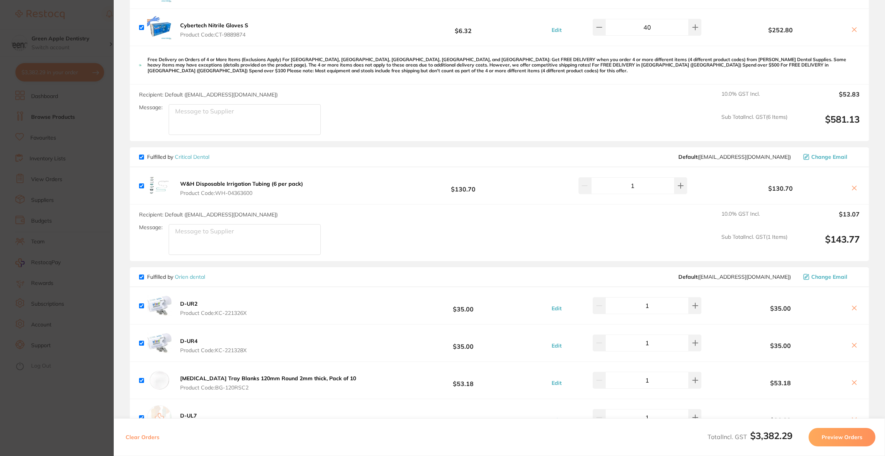
scroll to position [1683, 0]
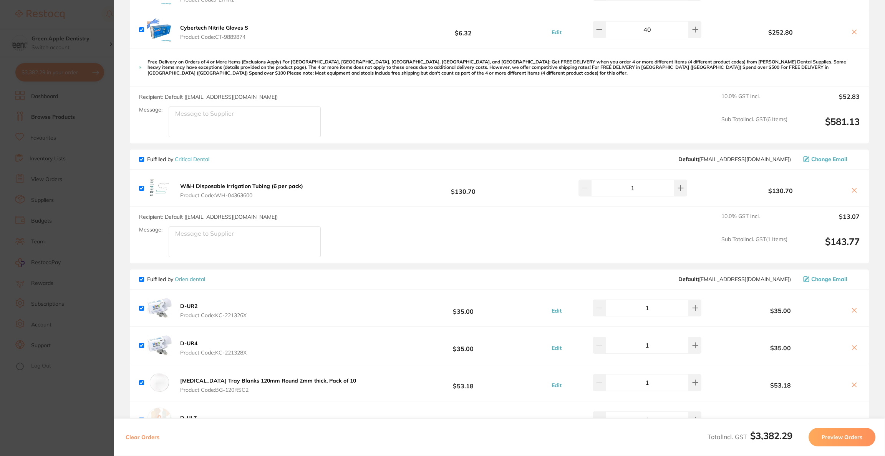
click at [264, 184] on button "W&H Disposable Irrigation Tubing (6 per pack) Product Code: WH-04363600" at bounding box center [242, 190] width 128 height 16
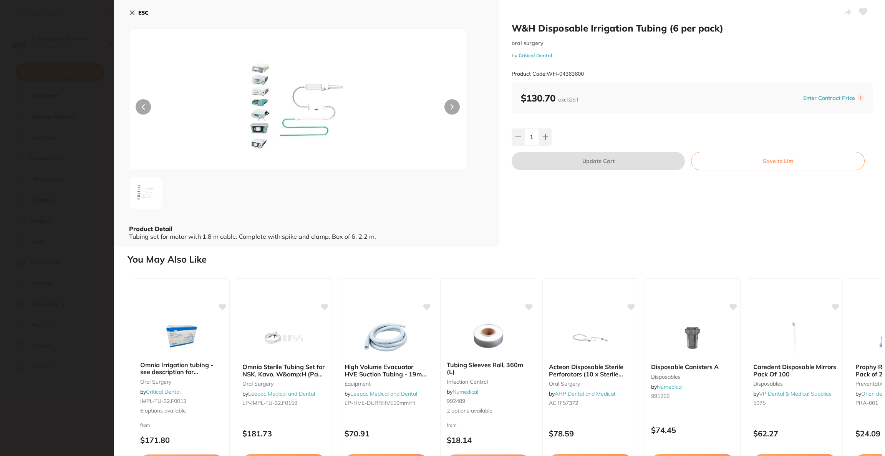
scroll to position [0, 0]
click at [144, 12] on b "ESC" at bounding box center [143, 12] width 10 height 7
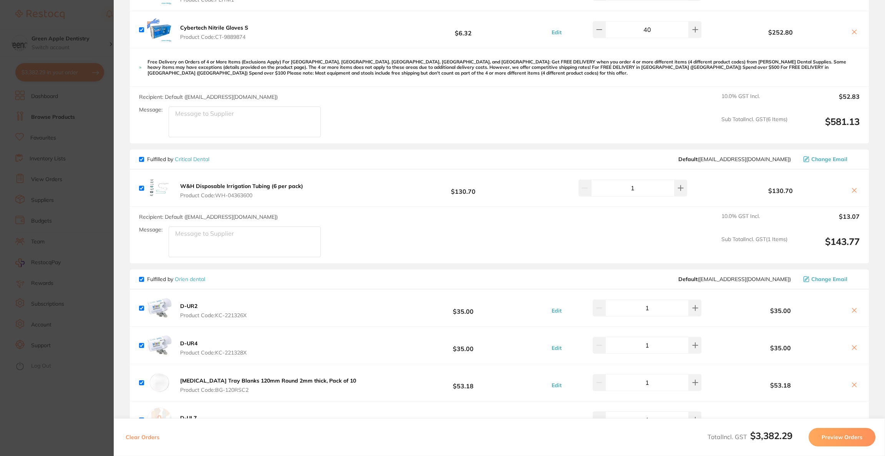
click at [838, 156] on span "Change Email" at bounding box center [829, 159] width 36 height 6
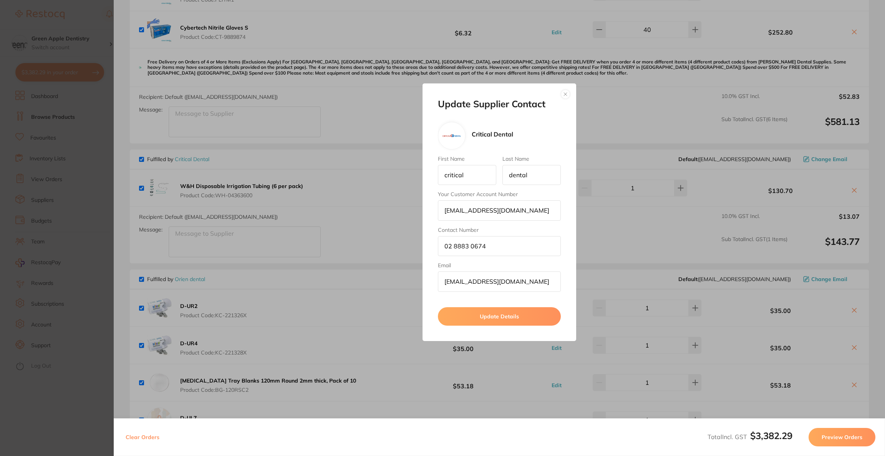
click at [567, 94] on button "button" at bounding box center [565, 94] width 9 height 9
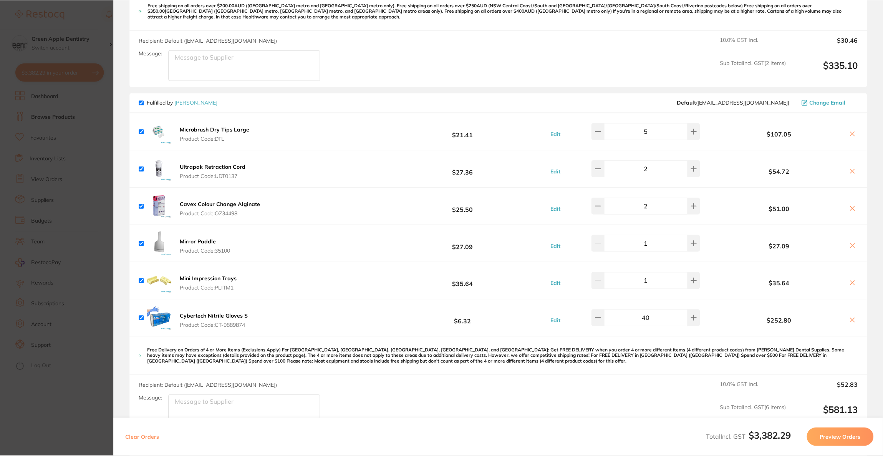
scroll to position [1107, 0]
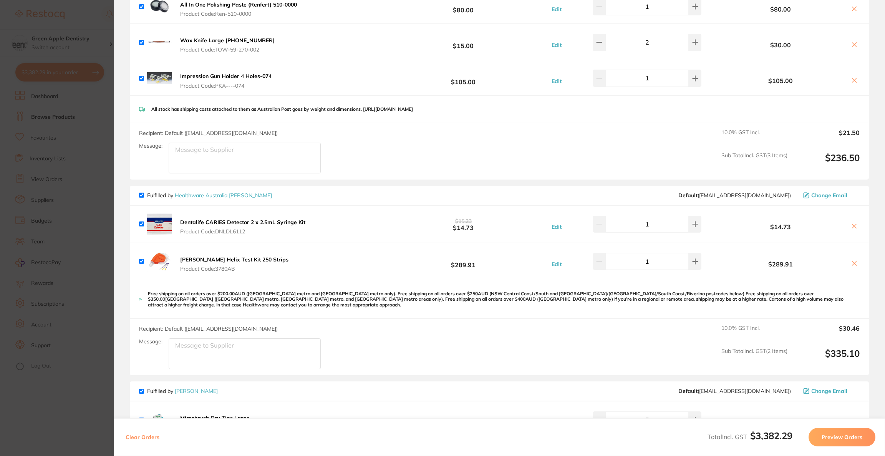
click at [70, 241] on section "Update RRP Set your pre negotiated price for this item. Item Agreed RRP (excl. …" at bounding box center [442, 228] width 885 height 456
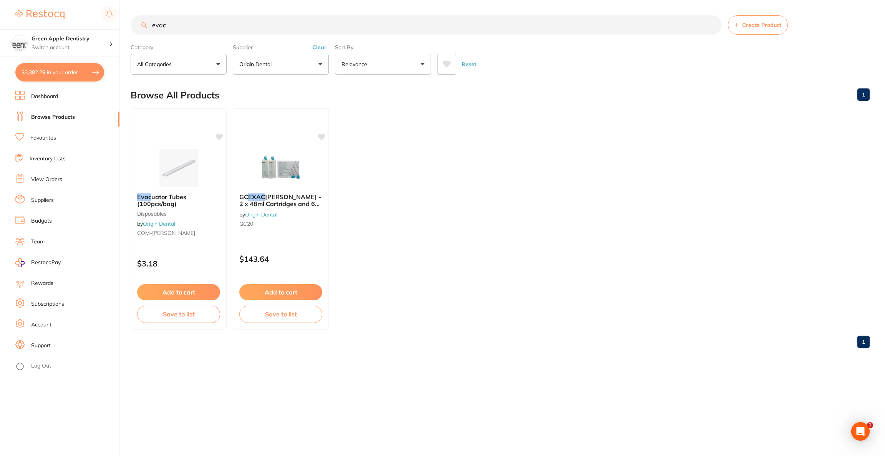
drag, startPoint x: 184, startPoint y: 27, endPoint x: 128, endPoint y: 27, distance: 55.3
click at [128, 27] on div "$3,382.29 Green Apple Dentistry Switch account Riaz [MEDICAL_DATA] Experteeth D…" at bounding box center [442, 228] width 885 height 456
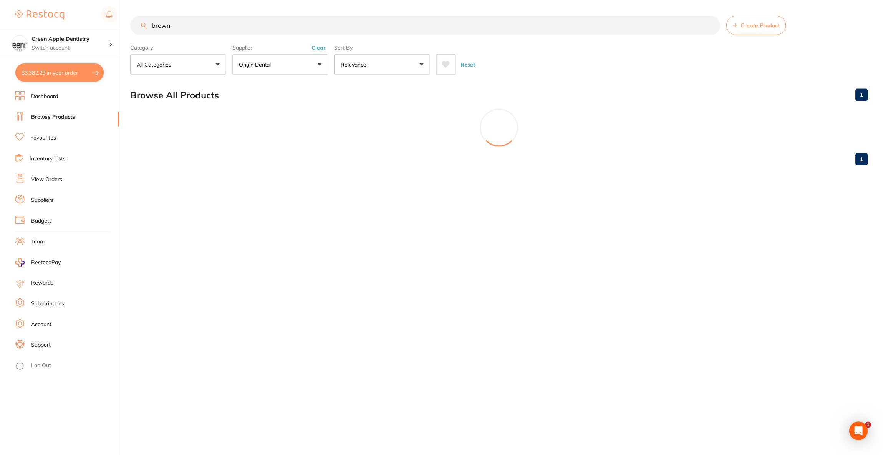
scroll to position [344, 0]
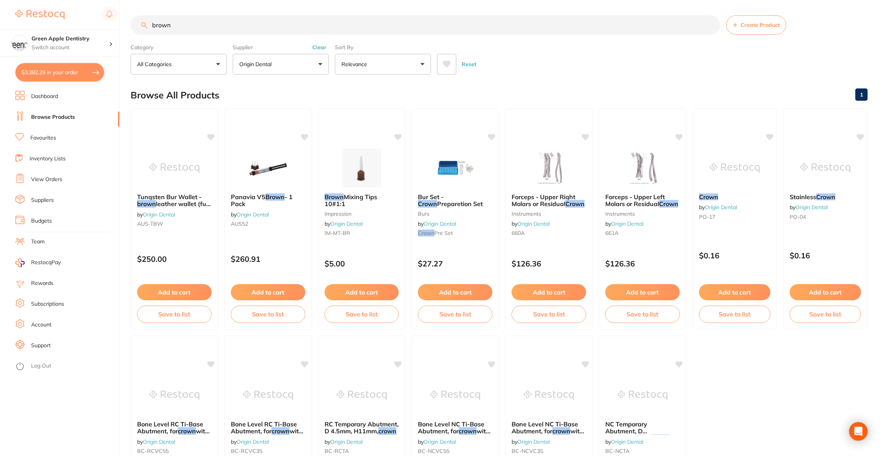
click at [312, 69] on button "Origin Dental" at bounding box center [281, 64] width 96 height 21
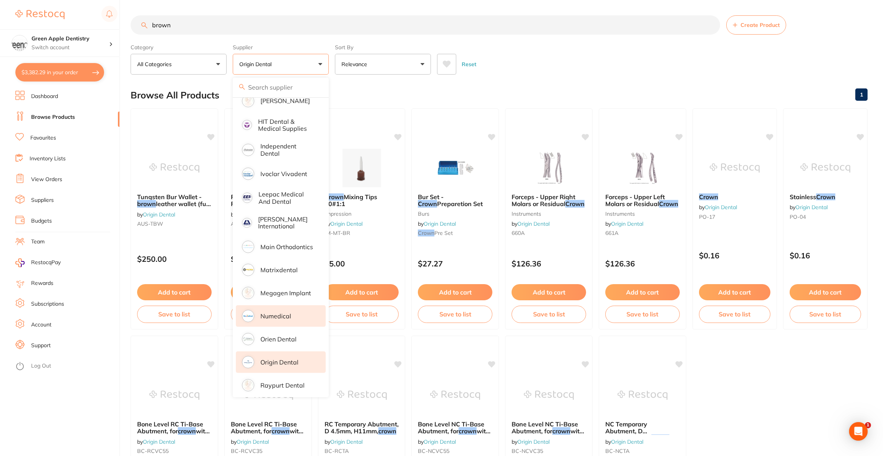
scroll to position [0, 0]
click at [274, 358] on p "Origin Dental" at bounding box center [279, 361] width 38 height 7
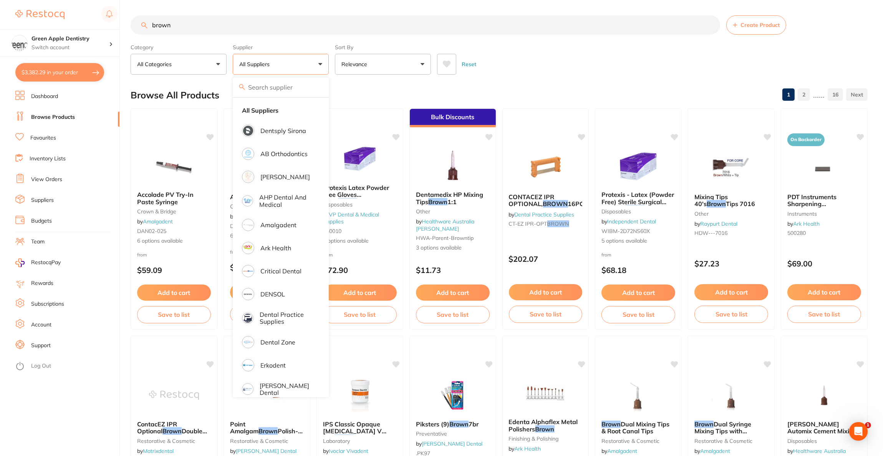
click at [194, 29] on input "brown" at bounding box center [426, 24] width 590 height 19
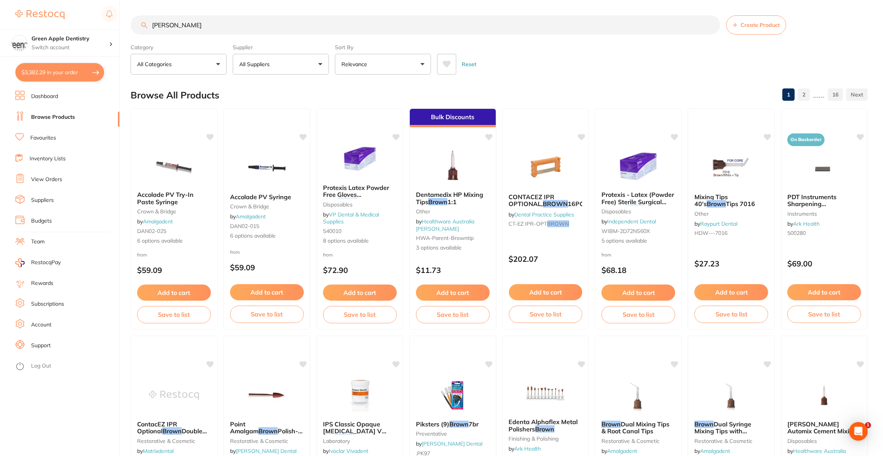
type input "[PERSON_NAME]"
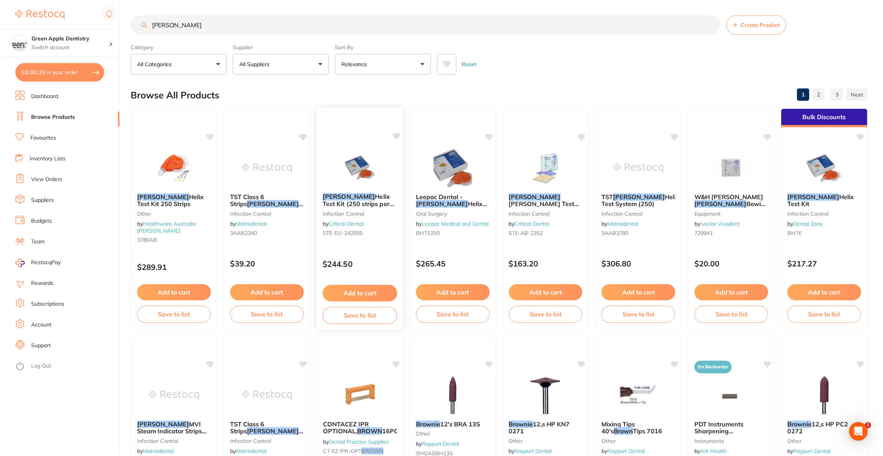
click at [338, 161] on img at bounding box center [360, 167] width 50 height 39
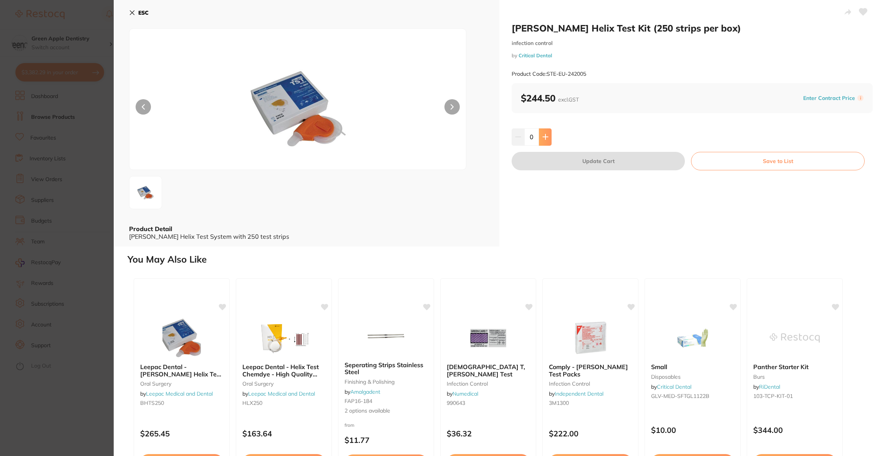
click at [546, 135] on icon at bounding box center [545, 137] width 6 height 6
type input "1"
click at [550, 160] on button "Update Cart" at bounding box center [598, 161] width 173 height 18
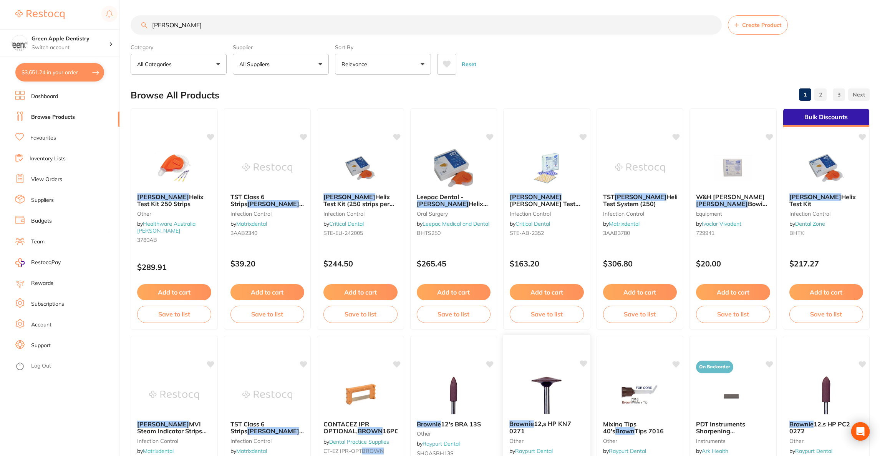
checkbox input "false"
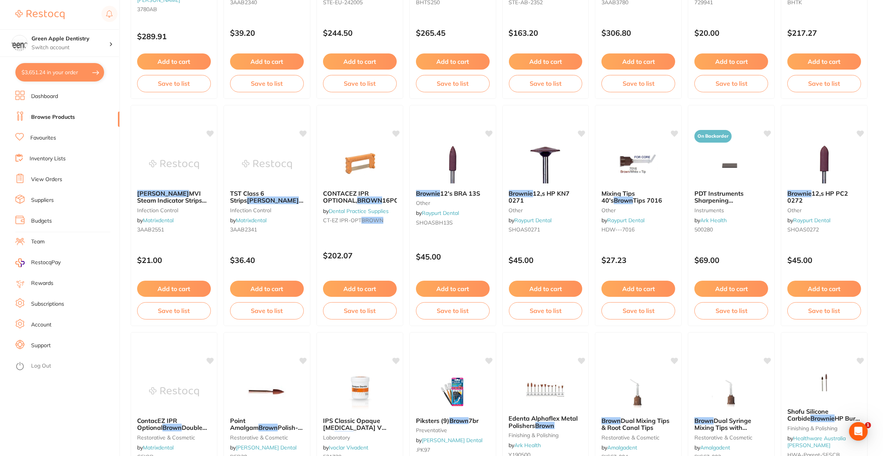
click at [73, 77] on button "$3,651.24 in your order" at bounding box center [59, 72] width 89 height 18
checkbox input "true"
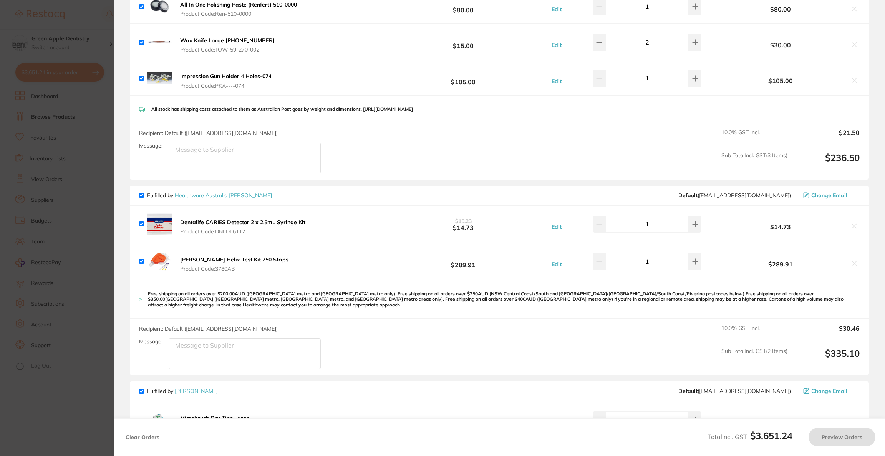
checkbox input "false"
checkbox input "true"
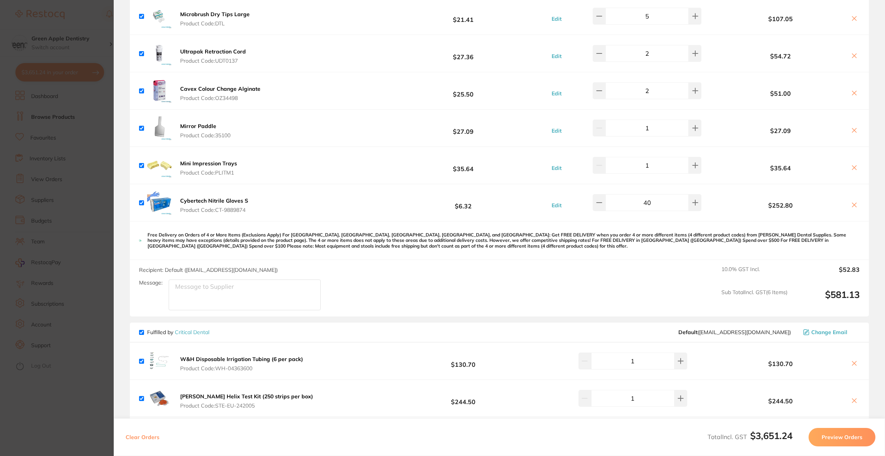
scroll to position [1222, 0]
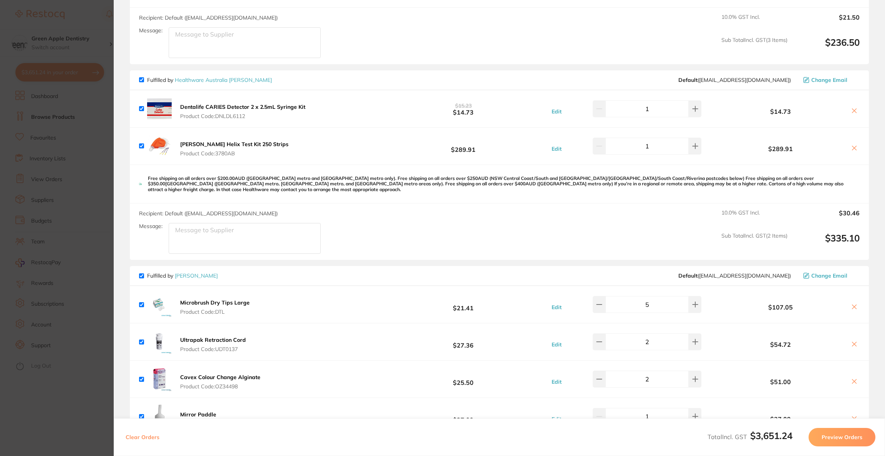
click at [852, 147] on icon at bounding box center [854, 148] width 4 height 4
checkbox input "false"
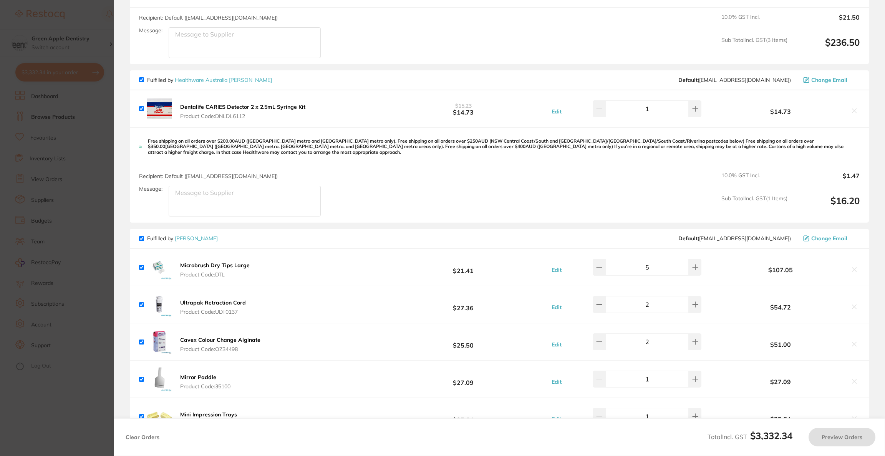
click at [42, 177] on section "Update RRP Set your pre negotiated price for this item. Item Agreed RRP (excl. …" at bounding box center [442, 228] width 885 height 456
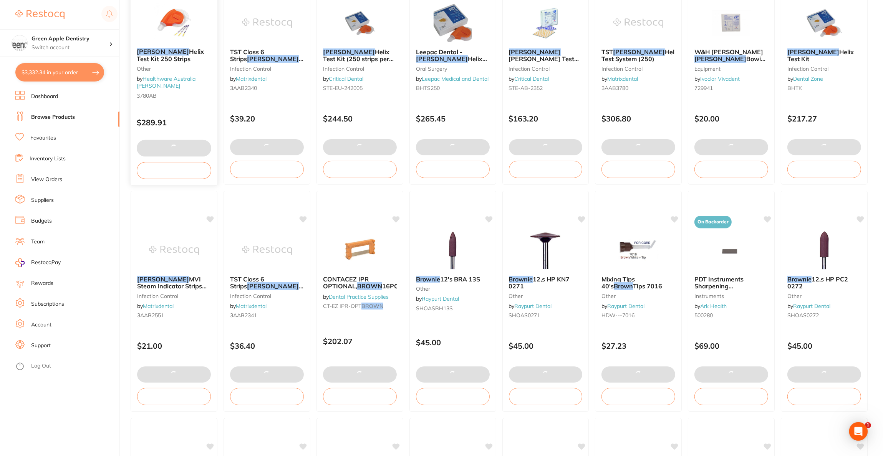
scroll to position [0, 0]
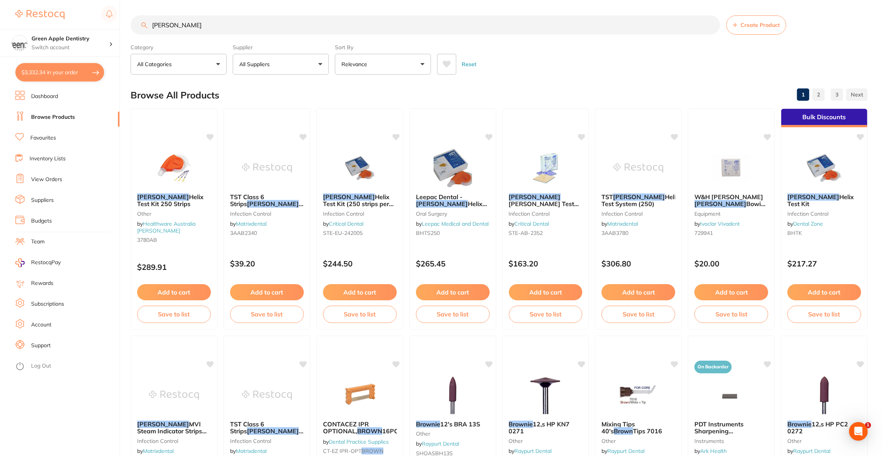
drag, startPoint x: 187, startPoint y: 27, endPoint x: 114, endPoint y: 27, distance: 73.0
click at [114, 27] on div "$3,332.34 Green Apple Dentistry Switch account Riaz [MEDICAL_DATA] Experteeth D…" at bounding box center [441, 228] width 883 height 456
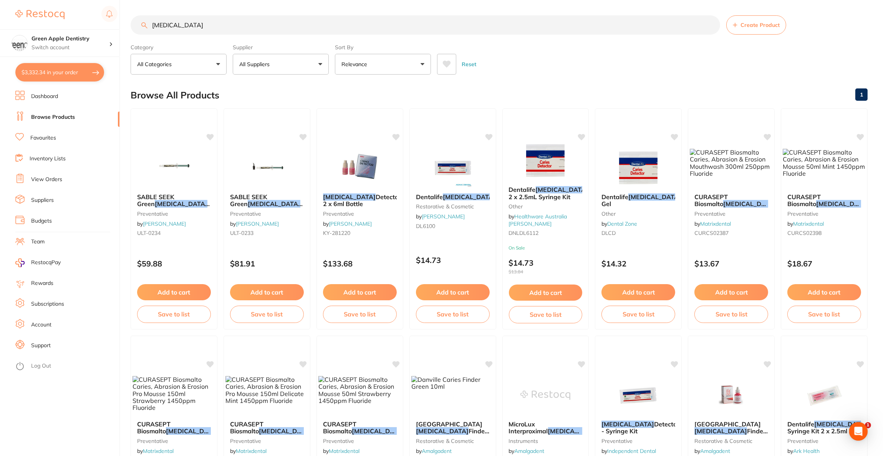
type input "[MEDICAL_DATA]"
click at [281, 64] on button "All Suppliers" at bounding box center [281, 64] width 96 height 21
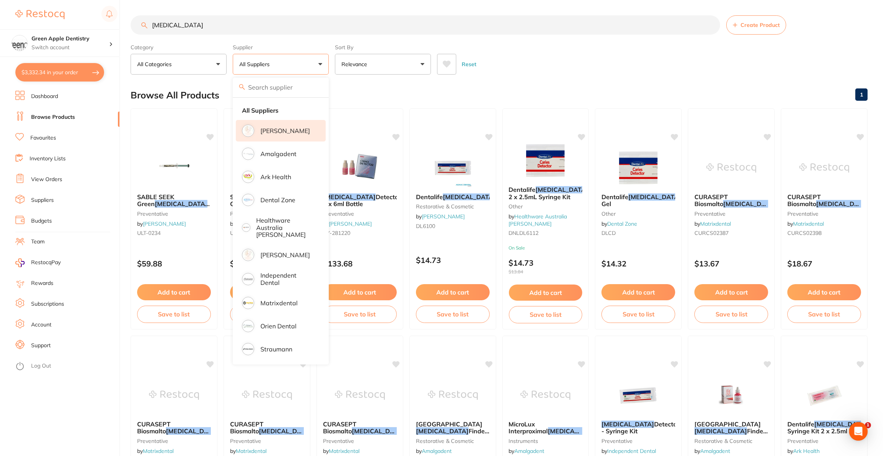
click at [277, 128] on p "[PERSON_NAME]" at bounding box center [285, 130] width 50 height 7
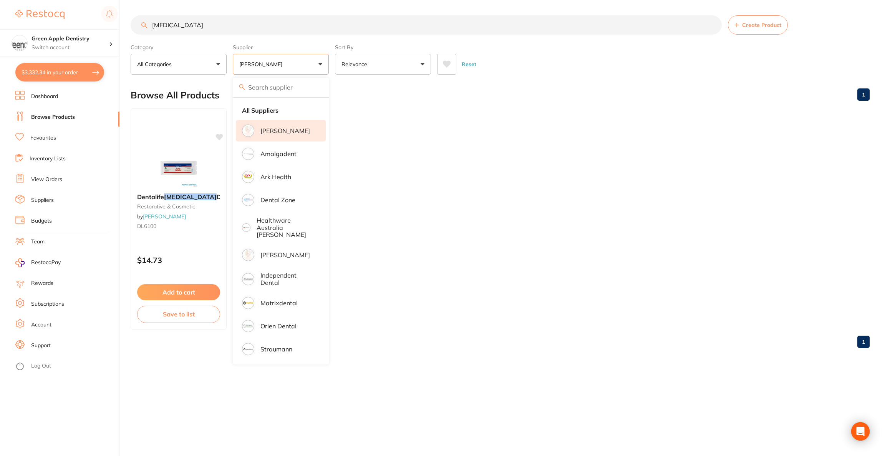
click at [595, 166] on ul "Dentalife [MEDICAL_DATA] Detector restorative & cosmetic by [PERSON_NAME] DL610…" at bounding box center [500, 218] width 739 height 221
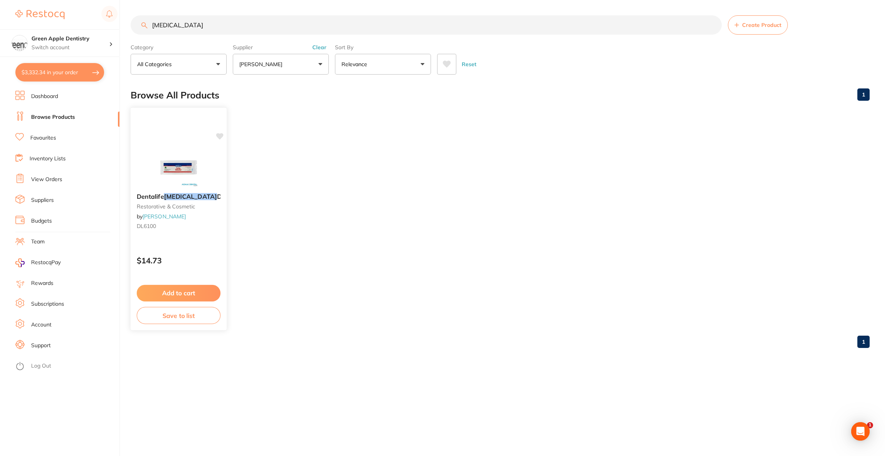
click at [179, 171] on img at bounding box center [178, 167] width 50 height 39
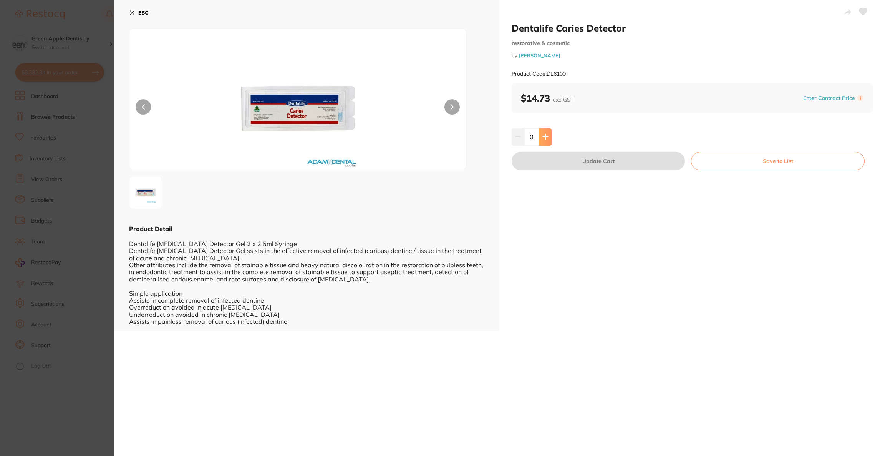
click at [541, 137] on button at bounding box center [545, 136] width 13 height 17
type input "1"
click at [547, 163] on button "Update Cart" at bounding box center [598, 161] width 173 height 18
checkbox input "true"
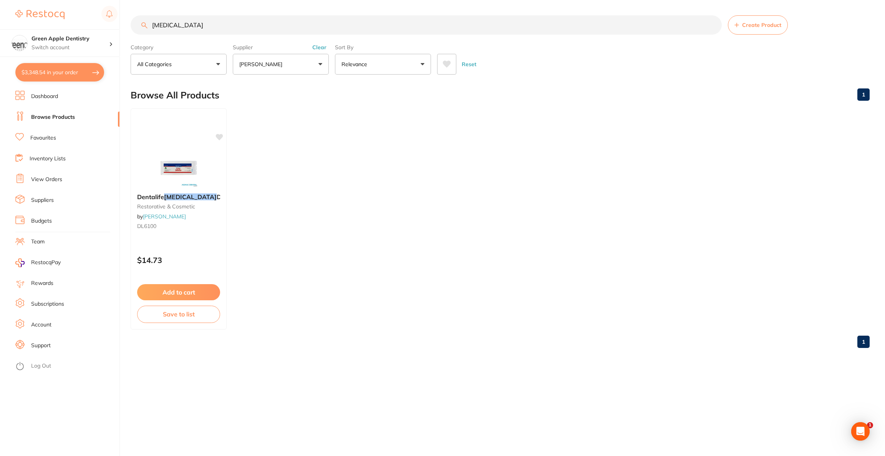
click at [88, 76] on button "$3,348.54 in your order" at bounding box center [59, 72] width 89 height 18
checkbox input "true"
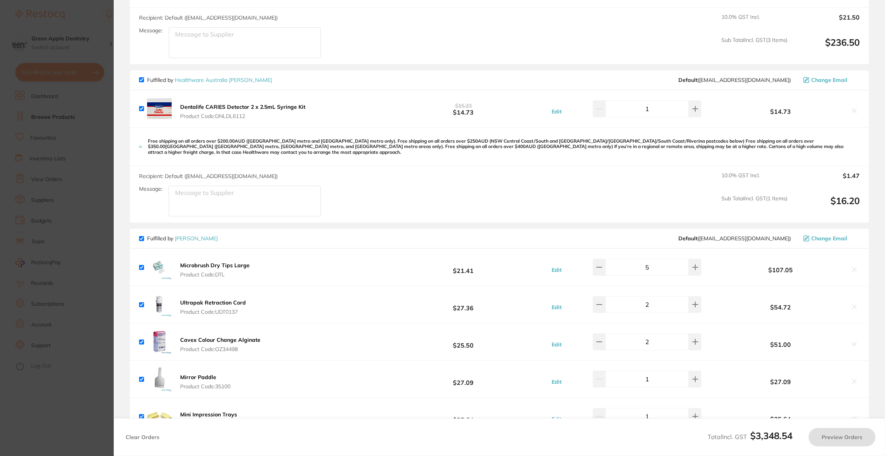
checkbox input "false"
checkbox input "true"
click at [849, 110] on button at bounding box center [854, 111] width 11 height 8
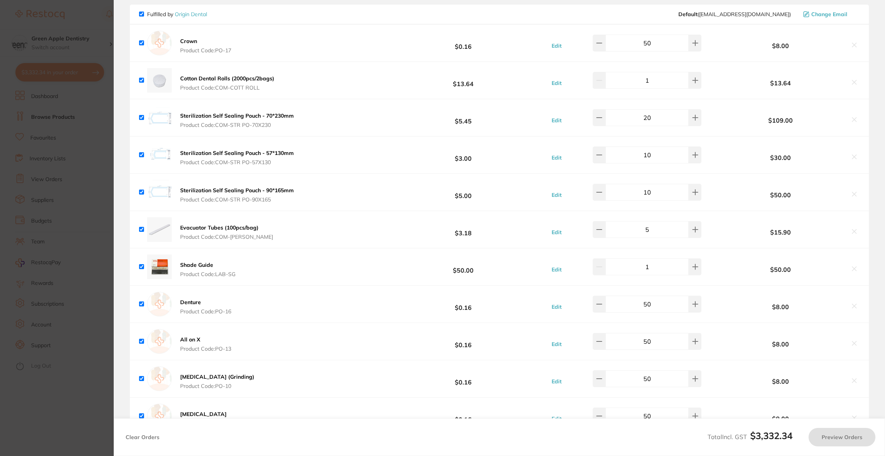
checkbox input "true"
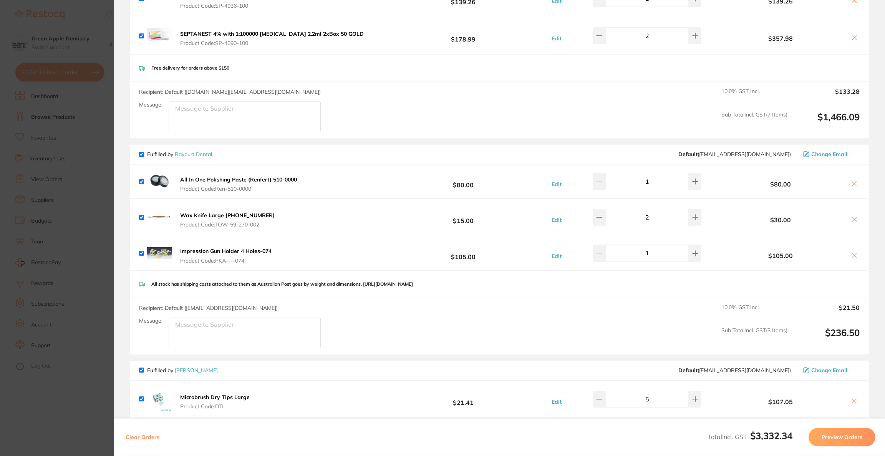
scroll to position [1037, 0]
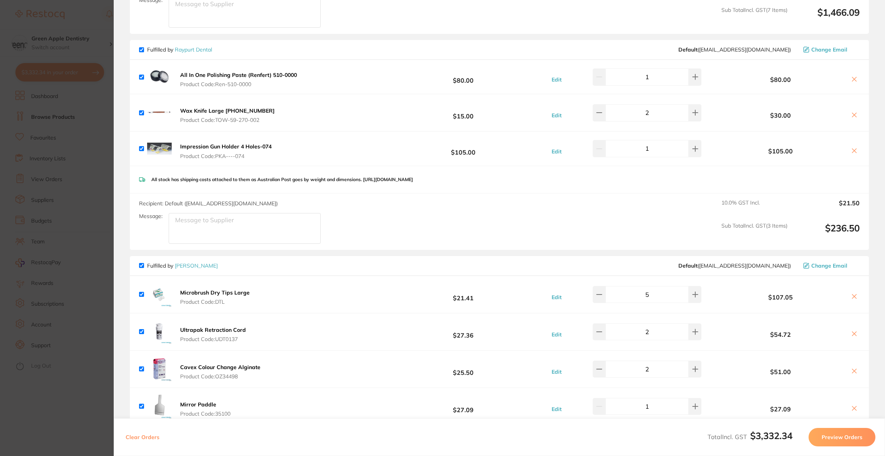
click at [819, 50] on span "Change Email" at bounding box center [829, 49] width 36 height 6
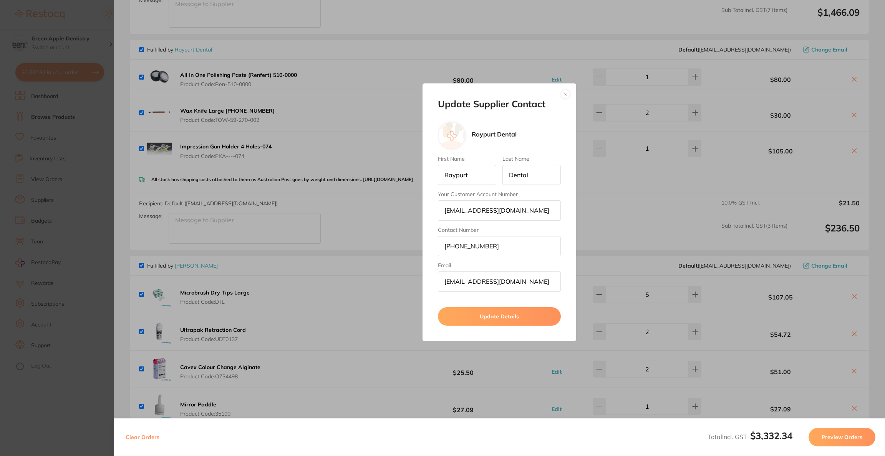
click at [567, 96] on button "button" at bounding box center [565, 94] width 9 height 9
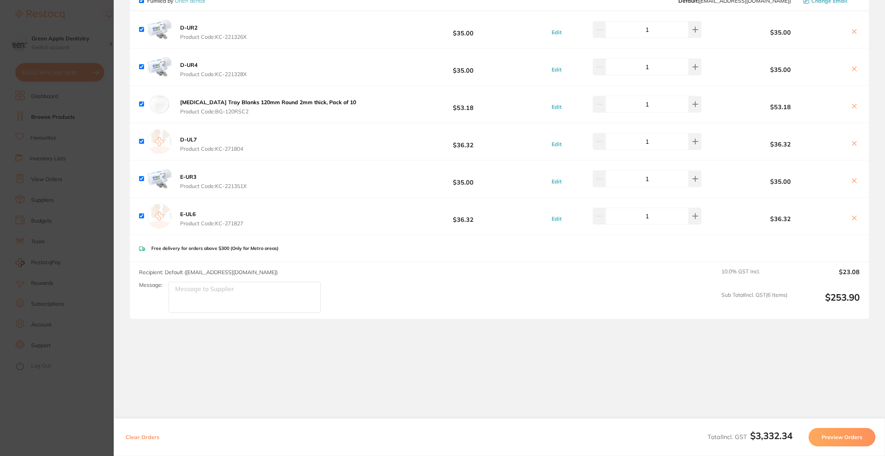
scroll to position [1844, 0]
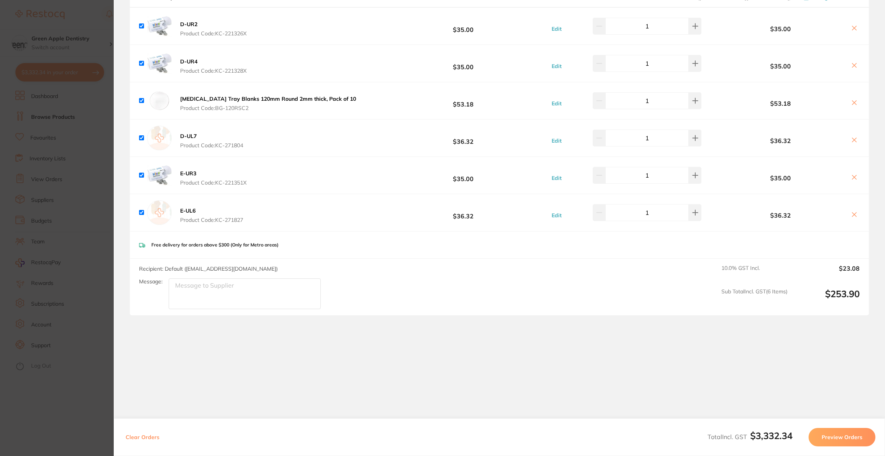
click at [830, 439] on button "Preview Orders" at bounding box center [842, 437] width 67 height 18
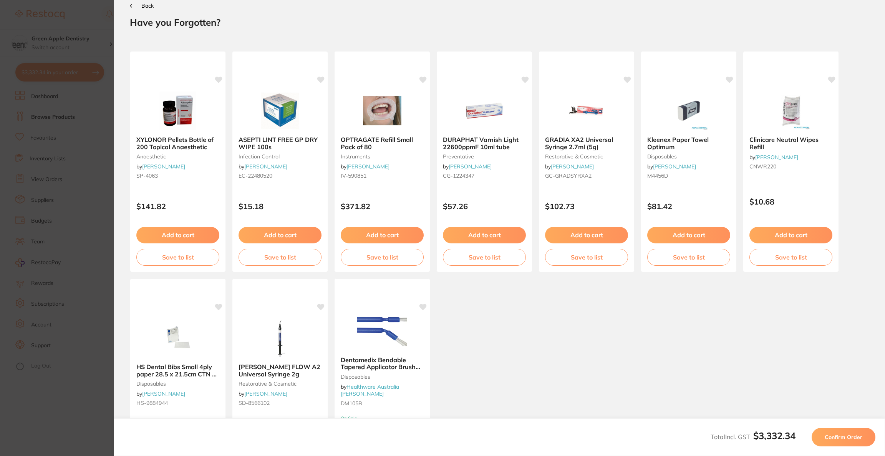
scroll to position [0, 0]
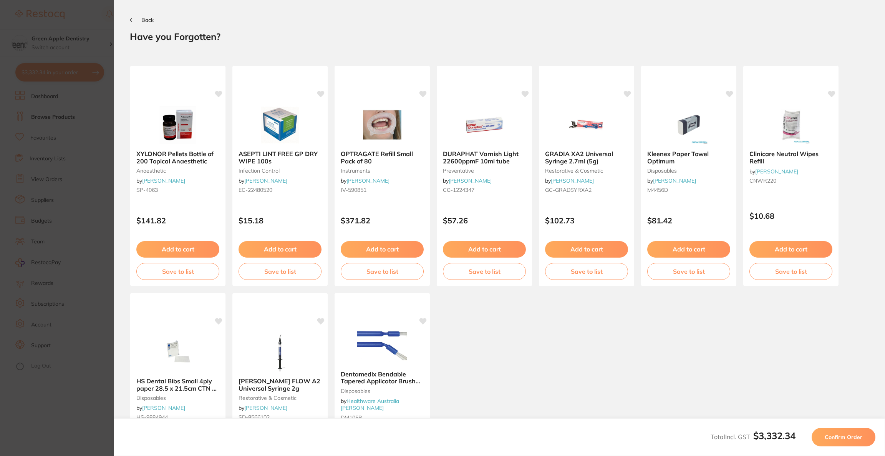
click at [830, 439] on span "Confirm Order" at bounding box center [844, 436] width 38 height 7
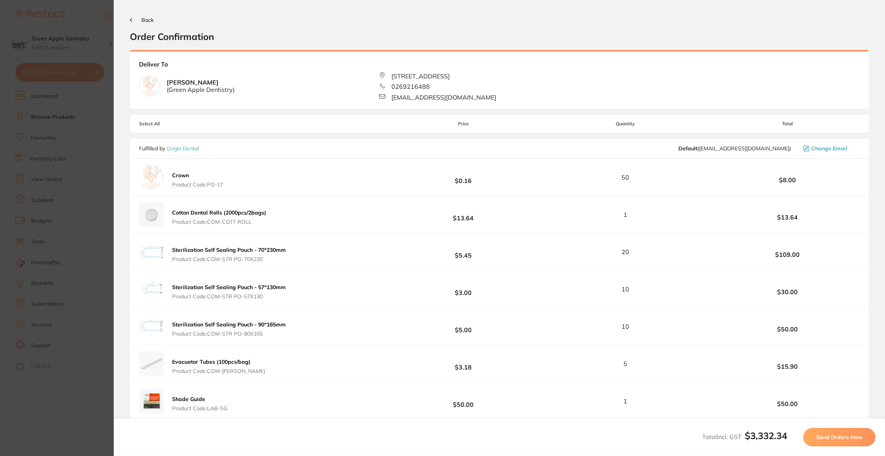
click at [830, 439] on span "Send Orders Now" at bounding box center [839, 436] width 46 height 7
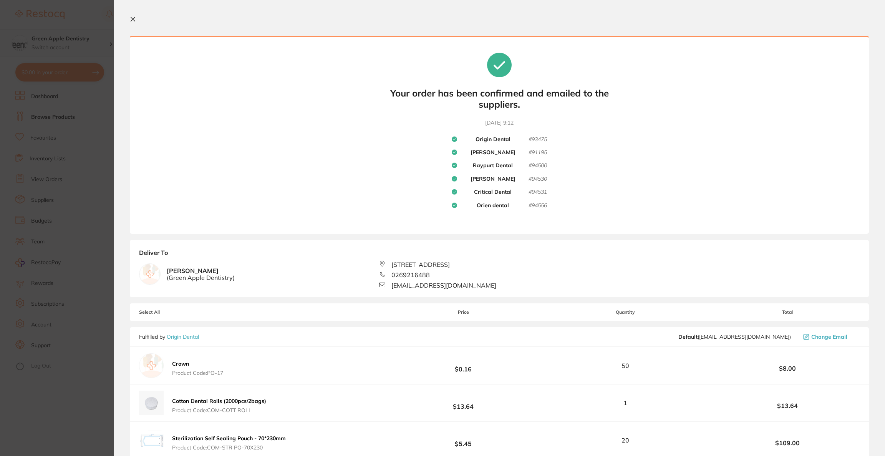
click at [96, 48] on section "Update RRP Set your pre negotiated price for this item. Item Agreed RRP (excl. …" at bounding box center [442, 228] width 885 height 456
